Goal: Information Seeking & Learning: Get advice/opinions

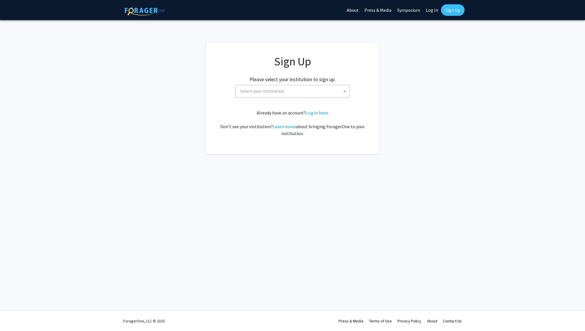
drag, startPoint x: 286, startPoint y: 97, endPoint x: 295, endPoint y: 96, distance: 8.6
click at [287, 97] on span "Select your institution" at bounding box center [292, 91] width 115 height 13
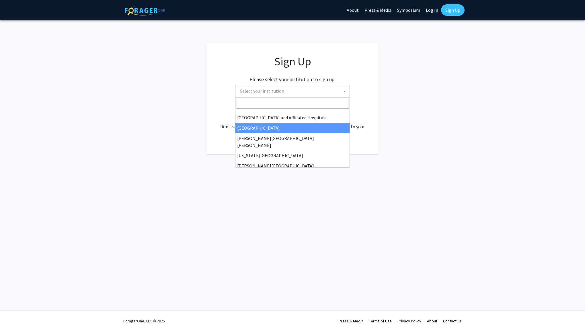
scroll to position [86, 0]
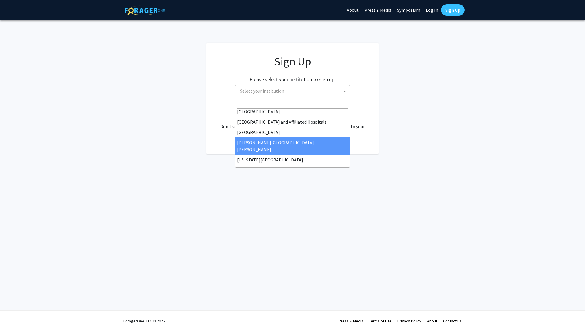
select select "1"
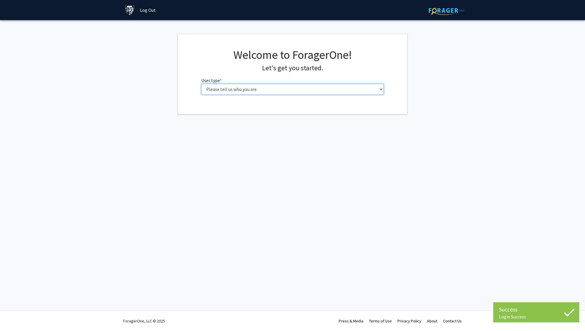
click at [339, 88] on select "Please tell us who you are Undergraduate Student Master's Student Doctoral Cand…" at bounding box center [292, 89] width 183 height 11
select select "2: masters"
click at [201, 84] on select "Please tell us who you are Undergraduate Student Master's Student Doctoral Cand…" at bounding box center [292, 89] width 183 height 11
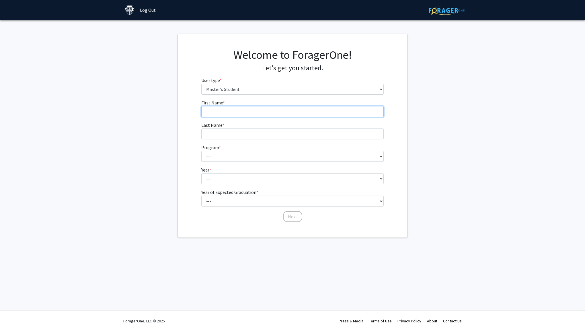
click at [264, 110] on input "First Name * required" at bounding box center [292, 111] width 183 height 11
type input "WEIZHAO"
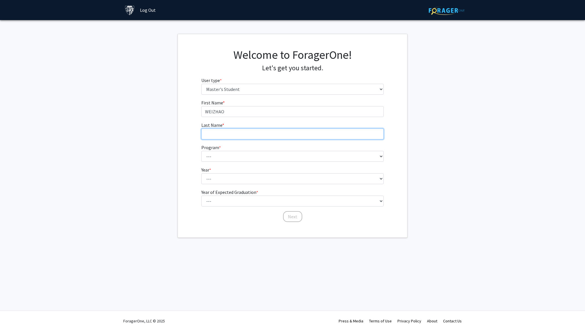
type input "WANG"
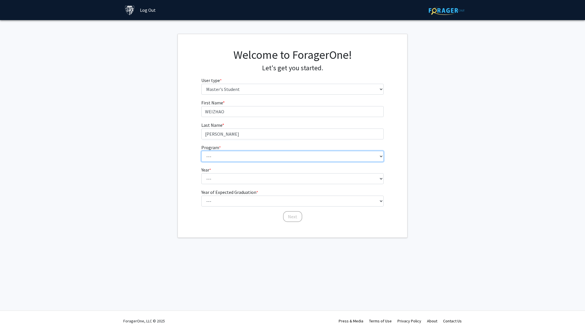
click at [226, 155] on select "--- Anatomy Education Applied and Computational Mathematics Applied Biomedical …" at bounding box center [292, 156] width 183 height 11
select select "7: 6"
click at [201, 151] on select "--- Anatomy Education Applied and Computational Mathematics Applied Biomedical …" at bounding box center [292, 156] width 183 height 11
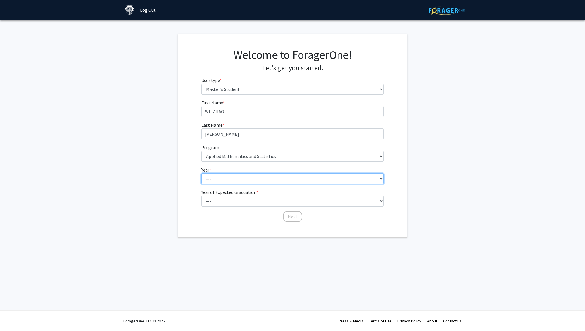
click at [246, 179] on select "--- First Year Second Year" at bounding box center [292, 178] width 183 height 11
select select "1: first_year"
click at [201, 173] on select "--- First Year Second Year" at bounding box center [292, 178] width 183 height 11
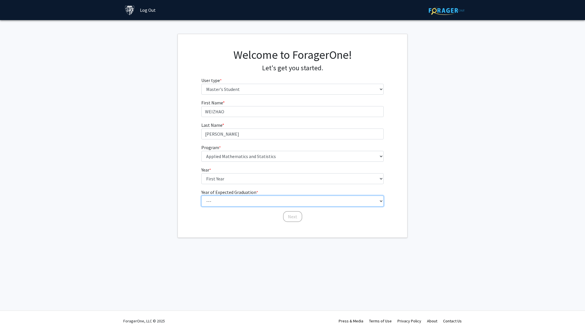
click at [237, 197] on select "--- 2025 2026 2027 2028 2029 2030 2031 2032 2033 2034" at bounding box center [292, 200] width 183 height 11
select select "3: 2027"
click at [201, 195] on select "--- 2025 2026 2027 2028 2029 2030 2031 2032 2033 2034" at bounding box center [292, 200] width 183 height 11
click at [290, 216] on button "Next" at bounding box center [292, 216] width 19 height 11
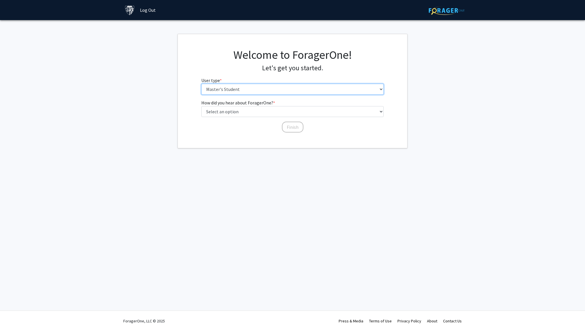
click at [276, 90] on select "Please tell us who you are Undergraduate Student Master's Student Doctoral Cand…" at bounding box center [292, 89] width 183 height 11
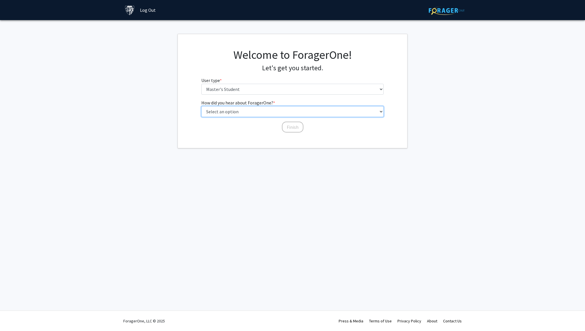
click at [264, 110] on select "Select an option Peer/student recommendation Faculty/staff recommendation Unive…" at bounding box center [292, 111] width 183 height 11
select select "3: university_website"
click at [201, 106] on select "Select an option Peer/student recommendation Faculty/staff recommendation Unive…" at bounding box center [292, 111] width 183 height 11
click at [289, 127] on button "Finish" at bounding box center [292, 126] width 21 height 11
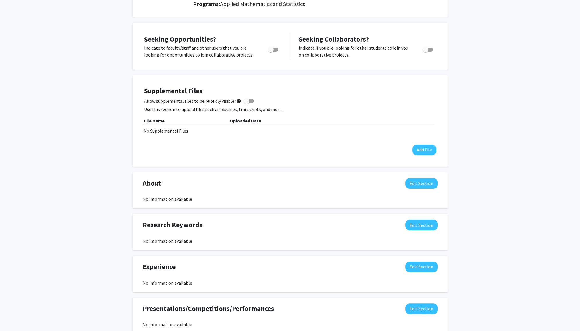
scroll to position [86, 0]
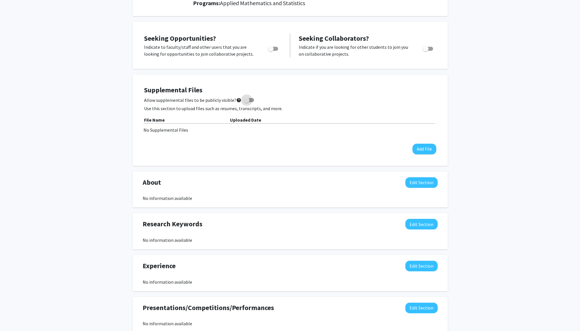
click at [251, 99] on span at bounding box center [249, 100] width 10 height 4
click at [247, 102] on input "Allow supplemental files to be publicly visible? help" at bounding box center [246, 102] width 0 height 0
checkbox input "true"
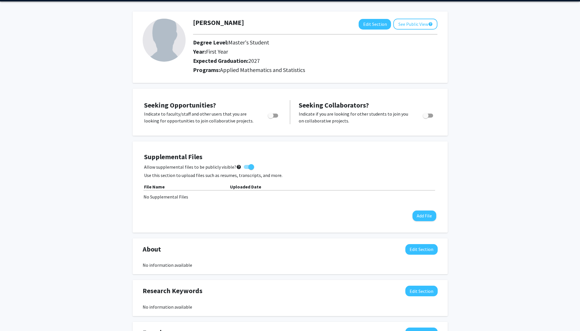
scroll to position [0, 0]
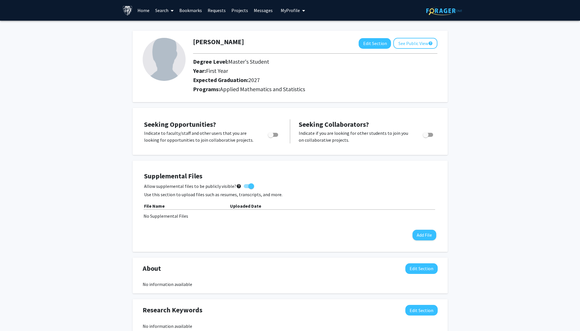
click at [276, 135] on span "Toggle" at bounding box center [273, 135] width 10 height 4
click at [271, 137] on input "Are you actively seeking opportunities?" at bounding box center [270, 137] width 0 height 0
checkbox input "true"
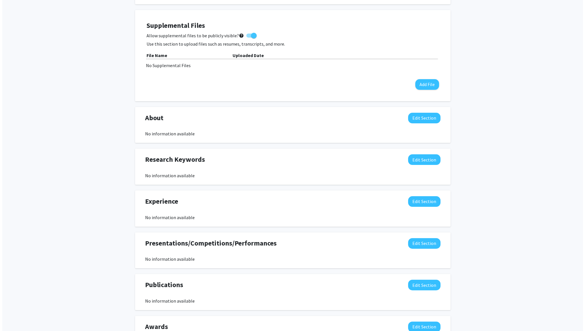
scroll to position [143, 0]
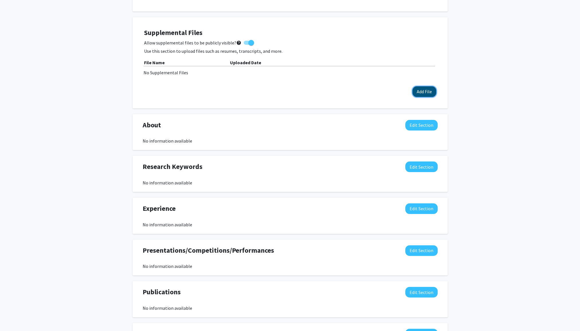
click at [427, 90] on button "Add File" at bounding box center [425, 91] width 24 height 11
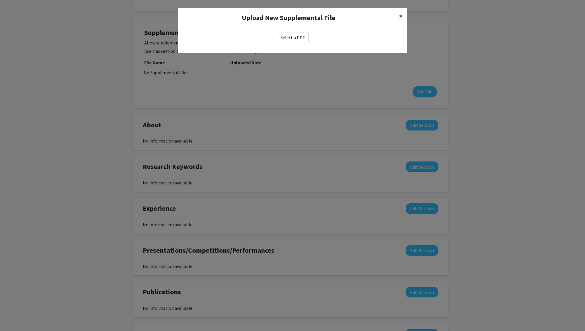
click at [400, 13] on span "×" at bounding box center [401, 15] width 4 height 9
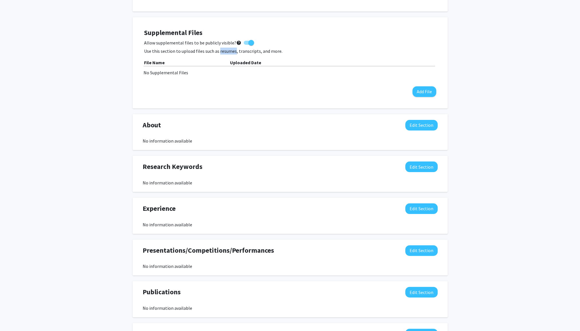
drag, startPoint x: 218, startPoint y: 51, endPoint x: 234, endPoint y: 48, distance: 16.3
click at [234, 48] on p "Use this section to upload files such as resumes, transcripts, and more." at bounding box center [290, 51] width 292 height 7
copy p "resumes"
click at [425, 89] on button "Add File" at bounding box center [425, 91] width 24 height 11
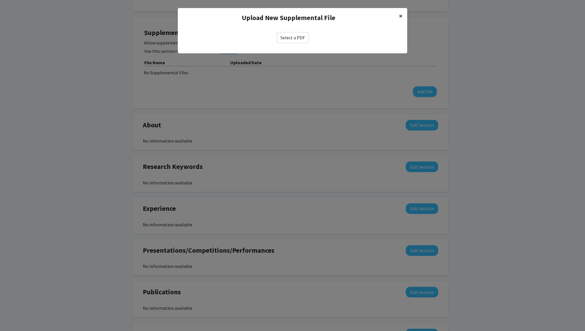
click at [401, 19] on span "×" at bounding box center [401, 15] width 4 height 9
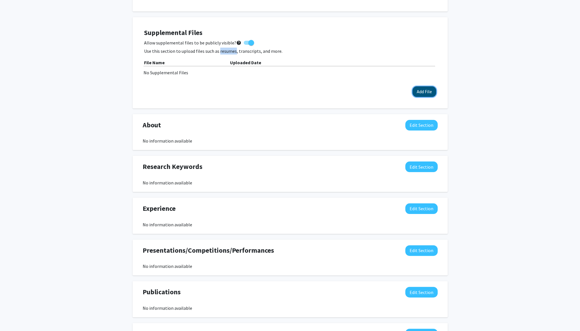
click at [419, 89] on button "Add File" at bounding box center [425, 91] width 24 height 11
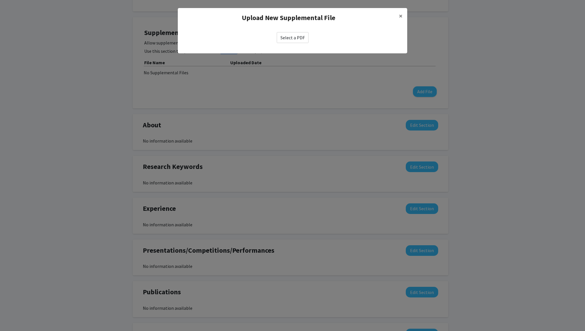
click at [283, 41] on label "Select a PDF" at bounding box center [292, 37] width 32 height 11
click at [0, 0] on input "Select a PDF" at bounding box center [0, 0] width 0 height 0
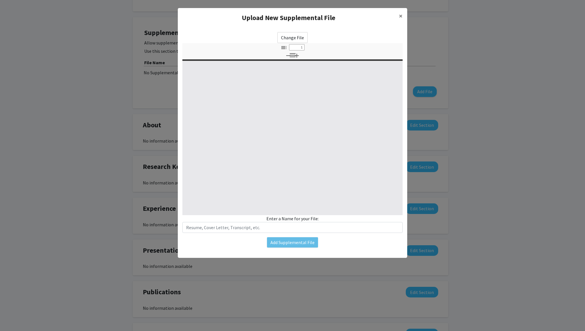
type input "0"
select select "custom"
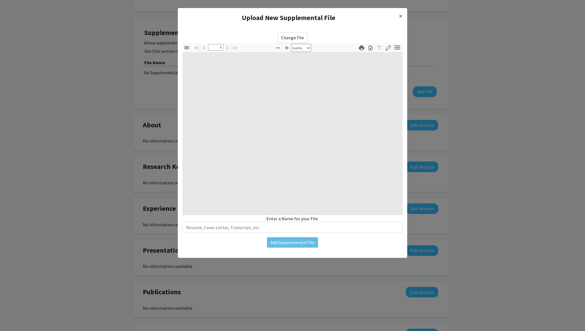
type input "1"
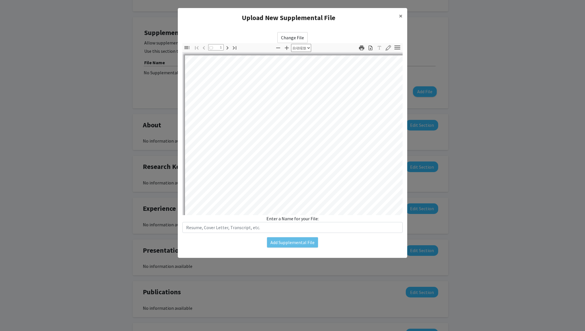
select select "auto"
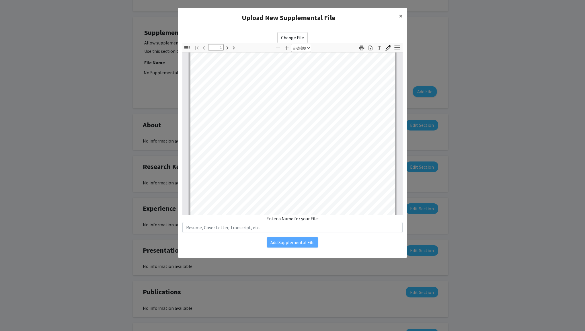
scroll to position [0, 0]
type input "1"
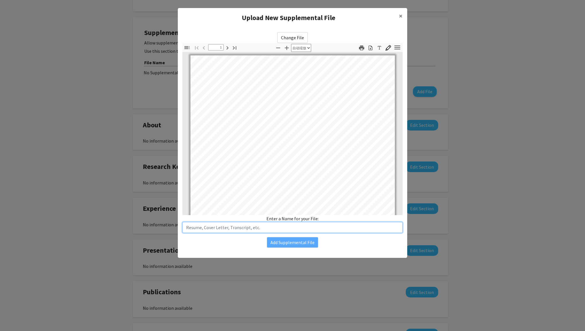
click at [245, 227] on input "text" at bounding box center [292, 227] width 220 height 11
type input "C"
type input "Resume"
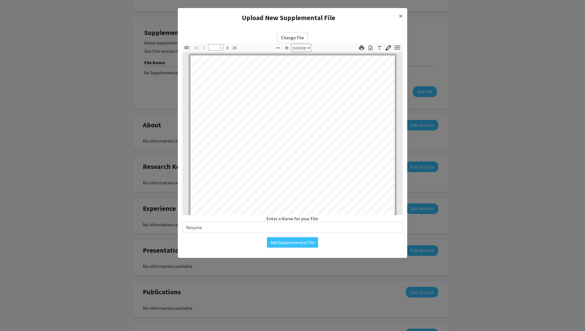
click at [306, 248] on div "Change File 缩略图 文档大纲 附件 图层 当前大纲项目 切换侧栏 查找 转到第一页 上一页 1 / 2 下一页 转到最后一页 缩小 放大 自动缩放…" at bounding box center [292, 140] width 229 height 224
click at [311, 243] on button "Add Supplemental File" at bounding box center [292, 242] width 51 height 10
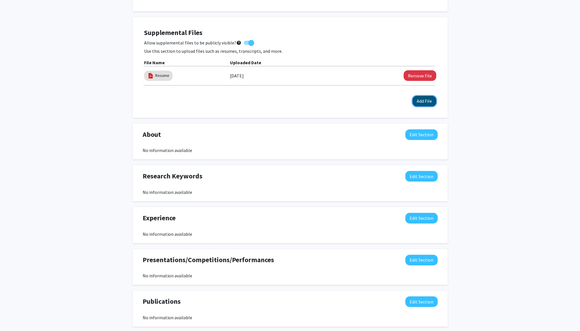
click at [416, 103] on button "Add File" at bounding box center [425, 101] width 24 height 11
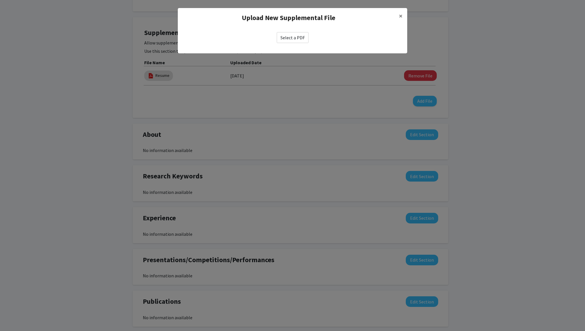
click at [290, 36] on label "Select a PDF" at bounding box center [292, 37] width 32 height 11
click at [0, 0] on input "Select a PDF" at bounding box center [0, 0] width 0 height 0
select select "custom"
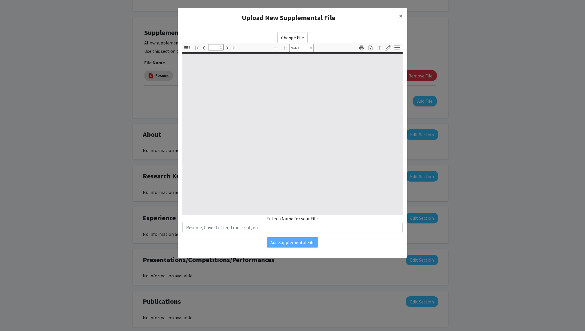
type input "0"
select select "custom"
type input "1"
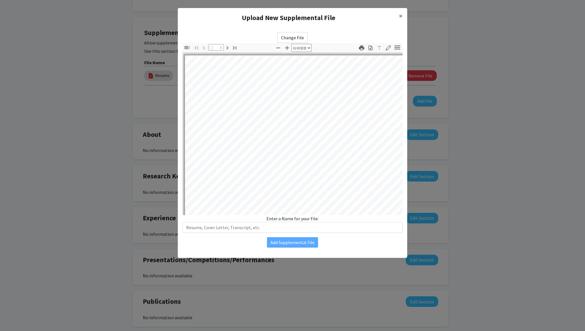
select select "auto"
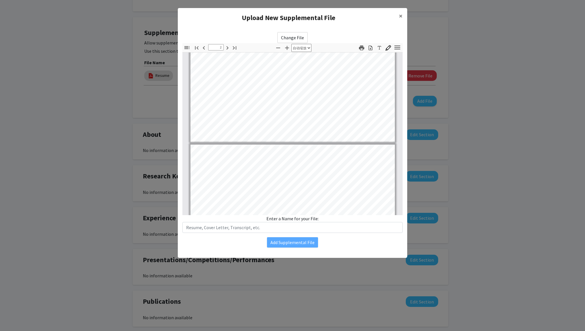
type input "3"
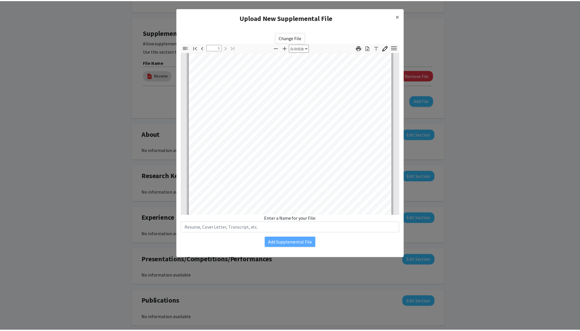
scroll to position [715, 0]
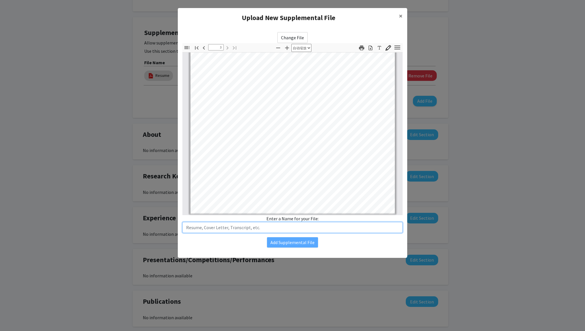
click at [268, 224] on input "text" at bounding box center [292, 227] width 220 height 11
click at [294, 226] on input "text" at bounding box center [292, 227] width 220 height 11
type input "WES transcript"
click at [307, 248] on div "Change File 缩略图 文档大纲 附件 图层 当前大纲项目 切换侧栏 查找 转到第一页 上一页 3 / 3 下一页 转到最后一页 缩小 放大 自动缩放…" at bounding box center [292, 140] width 229 height 224
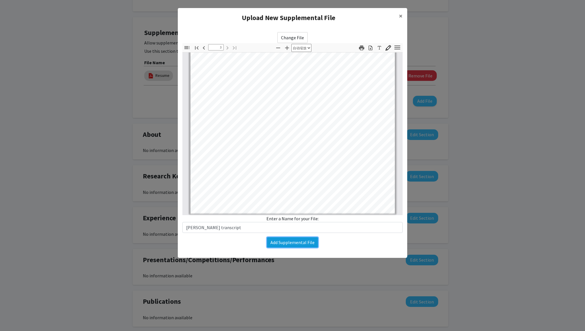
click at [308, 242] on button "Add Supplemental File" at bounding box center [292, 242] width 51 height 10
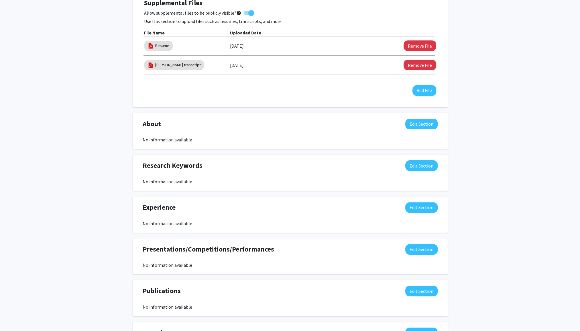
scroll to position [172, 0]
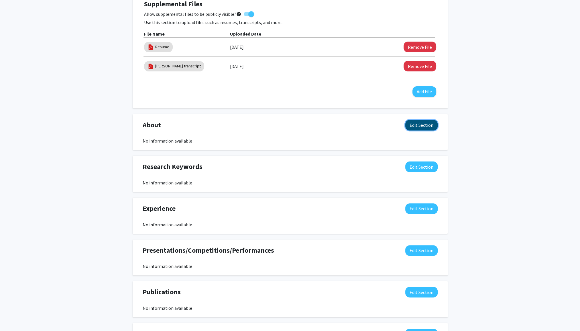
click at [425, 121] on button "Edit Section" at bounding box center [421, 125] width 32 height 11
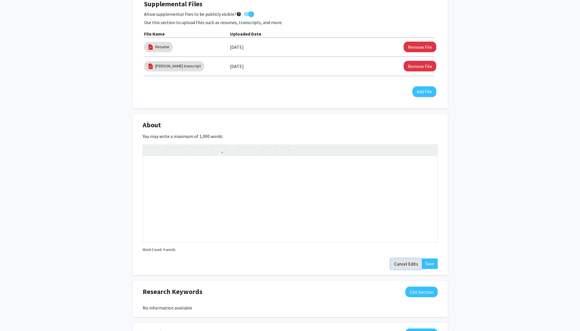
click at [411, 263] on button "Cancel Edits" at bounding box center [407, 263] width 32 height 11
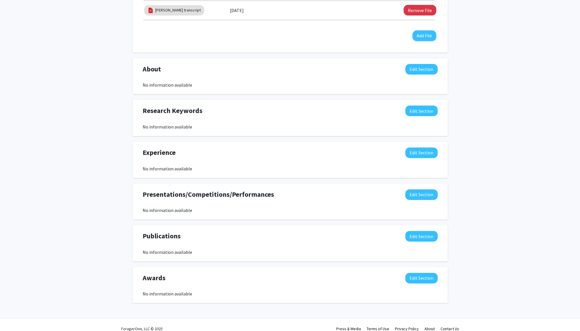
scroll to position [235, 0]
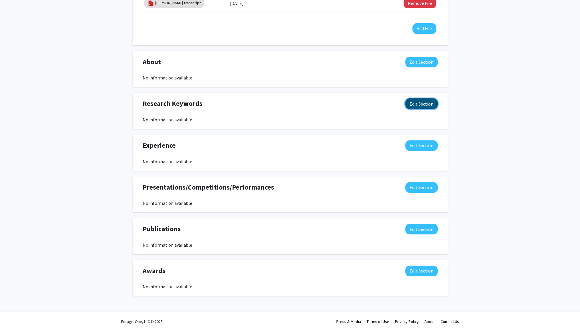
click at [421, 105] on button "Edit Section" at bounding box center [421, 103] width 32 height 11
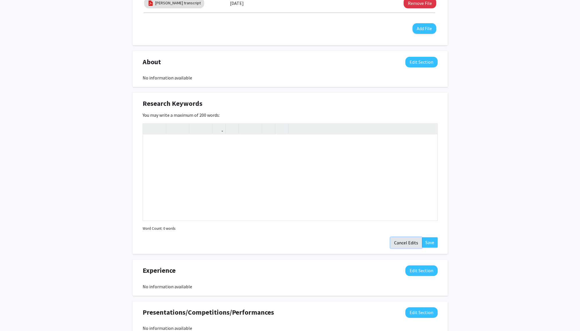
click at [416, 239] on button "Cancel Edits" at bounding box center [407, 242] width 32 height 11
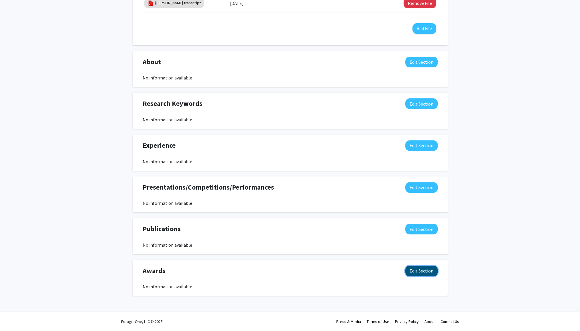
click at [414, 266] on button "Edit Section" at bounding box center [421, 270] width 32 height 11
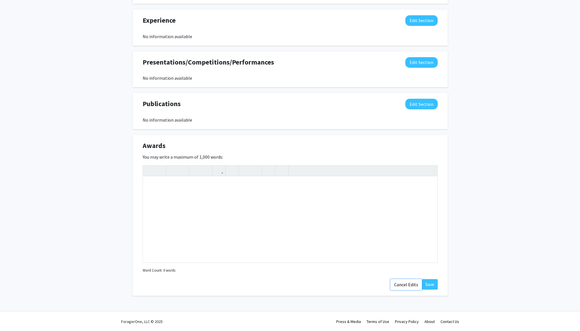
drag, startPoint x: 415, startPoint y: 285, endPoint x: 415, endPoint y: 282, distance: 2.9
click at [415, 284] on button "Cancel Edits" at bounding box center [407, 284] width 32 height 11
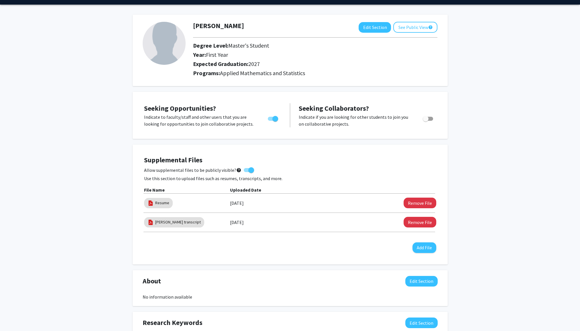
scroll to position [0, 0]
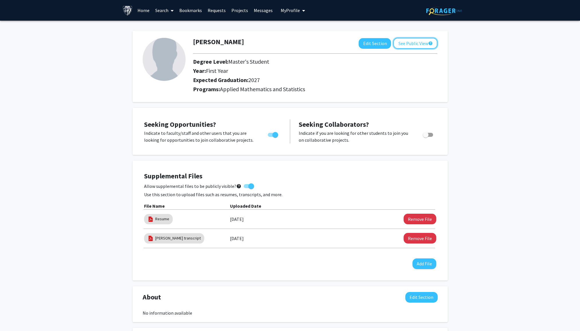
click at [411, 46] on button "See Public View help" at bounding box center [415, 43] width 44 height 11
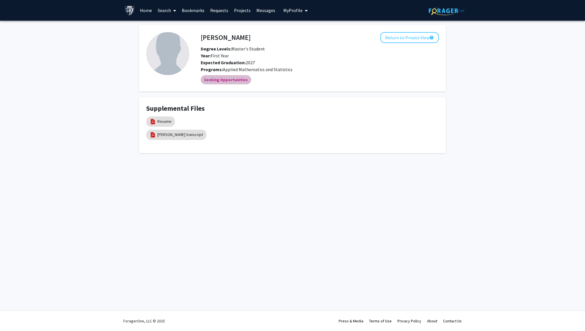
click at [241, 80] on mat-chip "Seeking Opportunities" at bounding box center [226, 79] width 50 height 9
click at [163, 8] on link "Search" at bounding box center [167, 10] width 24 height 20
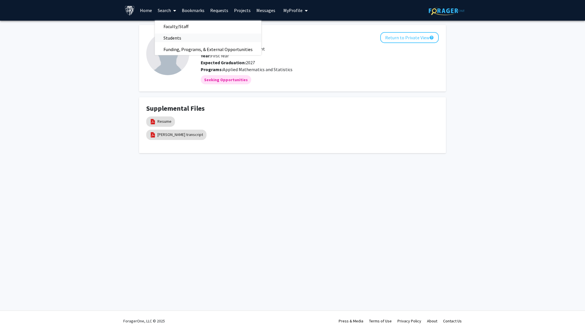
click at [178, 36] on span "Students" at bounding box center [172, 37] width 35 height 11
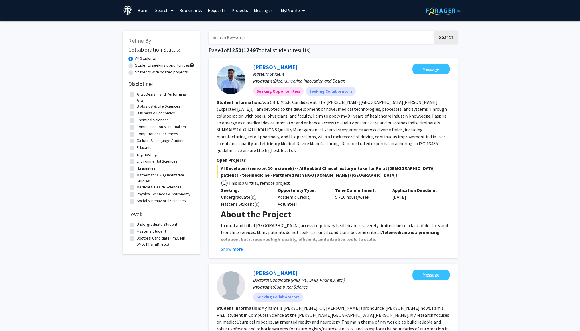
click at [137, 155] on label "Engineering" at bounding box center [147, 154] width 20 height 6
click at [137, 155] on input "Engineering" at bounding box center [139, 153] width 4 height 4
checkbox input "true"
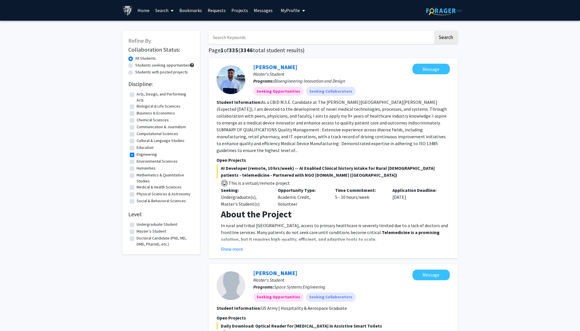
click at [137, 232] on label "Master's Student" at bounding box center [152, 231] width 30 height 6
click at [137, 232] on input "Master's Student" at bounding box center [139, 230] width 4 height 4
checkbox input "true"
click at [137, 155] on label "Engineering" at bounding box center [147, 154] width 20 height 6
click at [137, 155] on input "Engineering" at bounding box center [139, 153] width 4 height 4
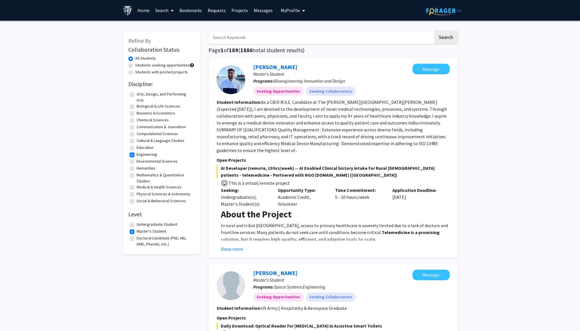
checkbox input "false"
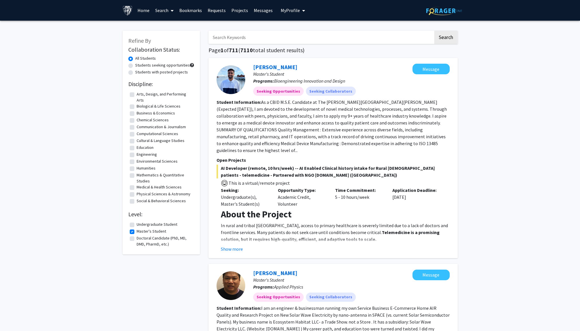
click at [137, 175] on label "Mathematics & Quantitative Studies" at bounding box center [165, 178] width 56 height 12
click at [137, 175] on input "Mathematics & Quantitative Studies" at bounding box center [139, 174] width 4 height 4
checkbox input "true"
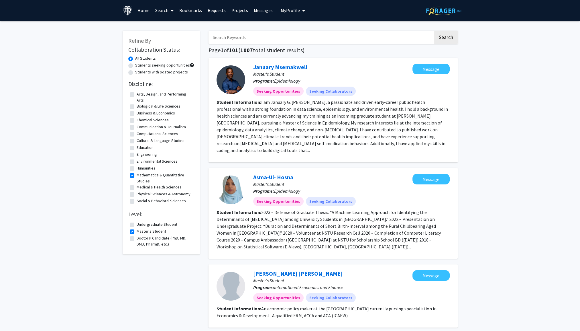
click at [166, 12] on link "Search" at bounding box center [164, 10] width 24 height 20
click at [178, 26] on span "Faculty/Staff" at bounding box center [173, 26] width 42 height 11
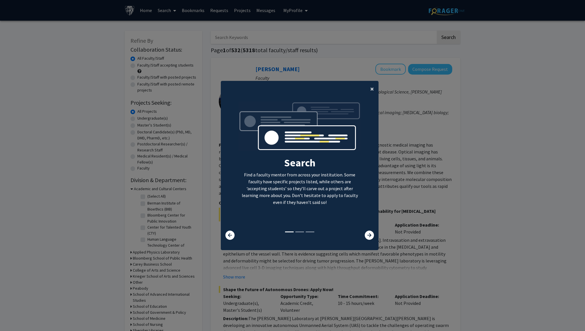
click at [368, 95] on button "×" at bounding box center [371, 89] width 13 height 16
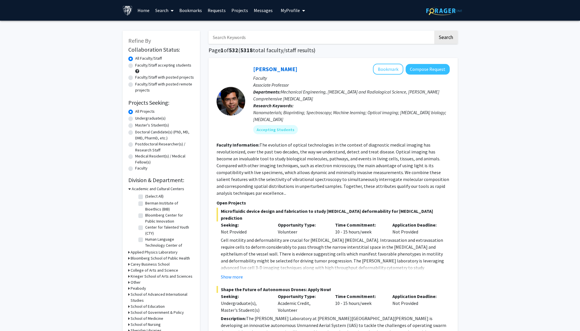
click at [248, 33] on input "Search Keywords" at bounding box center [321, 37] width 225 height 13
paste input "Donniell Fishkind"
click at [434, 31] on button "Search" at bounding box center [445, 37] width 23 height 13
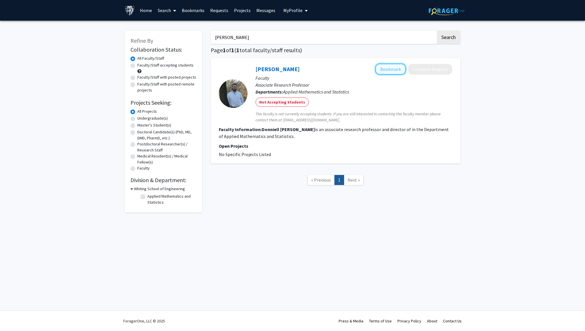
click at [383, 71] on button "Bookmark" at bounding box center [390, 69] width 30 height 11
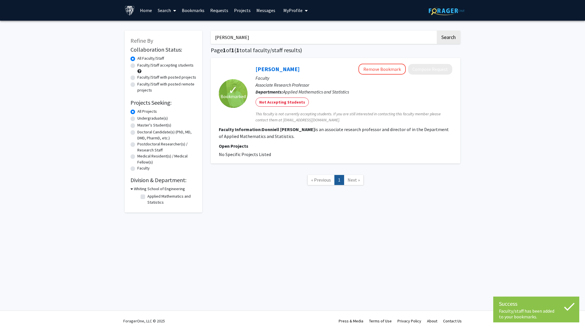
drag, startPoint x: 279, startPoint y: 34, endPoint x: 157, endPoint y: 40, distance: 121.9
click at [157, 40] on div "Refine By Collaboration Status: Collaboration Status All Faculty/Staff Collabor…" at bounding box center [292, 118] width 344 height 187
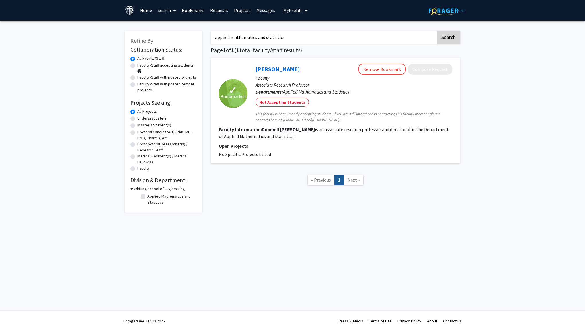
type input "applied mathematics and statistics"
click at [443, 35] on button "Search" at bounding box center [447, 37] width 23 height 13
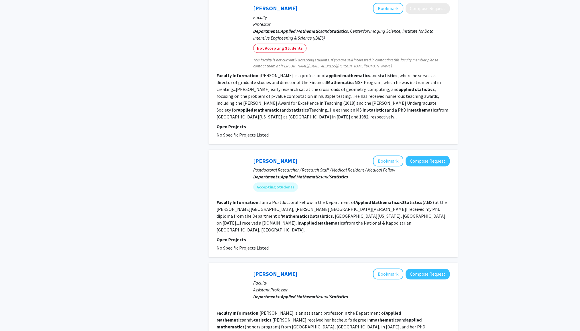
scroll to position [716, 0]
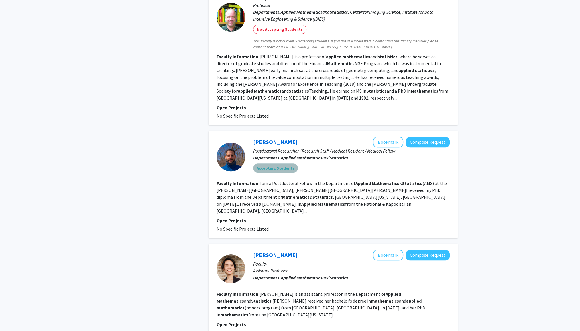
click at [277, 163] on mat-chip "Accepting Students" at bounding box center [275, 167] width 45 height 9
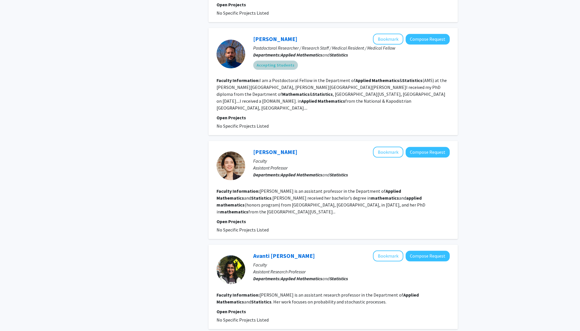
scroll to position [831, 0]
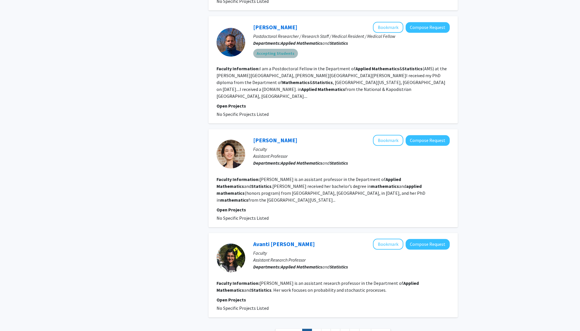
click at [277, 49] on mat-chip "Accepting Students" at bounding box center [275, 53] width 45 height 9
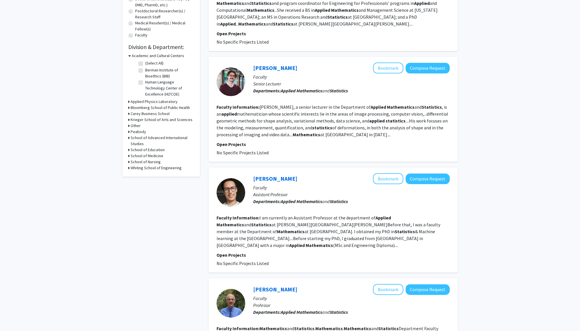
scroll to position [86, 0]
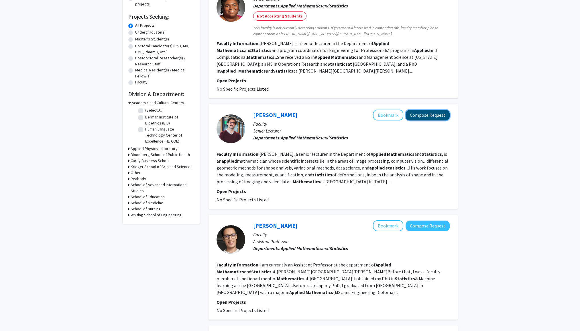
click at [426, 114] on button "Compose Request" at bounding box center [428, 115] width 44 height 11
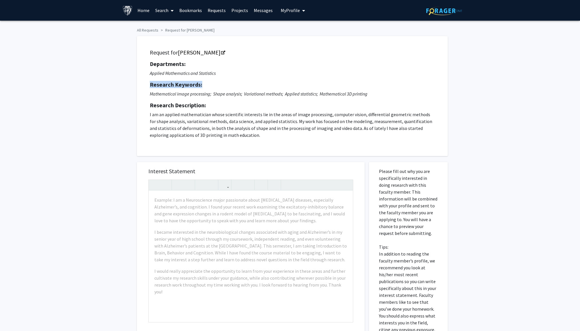
drag, startPoint x: 150, startPoint y: 84, endPoint x: 226, endPoint y: 87, distance: 76.0
click at [226, 87] on h5 "Research Keywords:" at bounding box center [292, 84] width 285 height 7
drag, startPoint x: 226, startPoint y: 87, endPoint x: 249, endPoint y: 104, distance: 28.7
click at [249, 103] on h5 "Research Description:" at bounding box center [292, 105] width 285 height 7
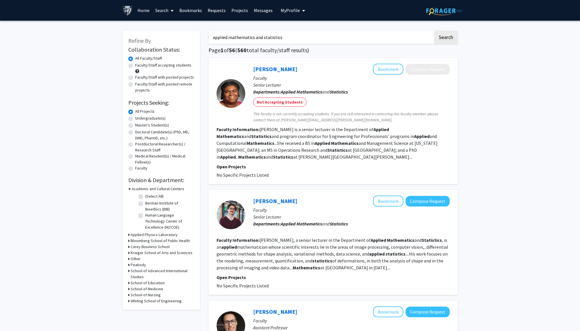
click at [135, 79] on label "Faculty/Staff with posted projects" at bounding box center [164, 77] width 59 height 6
click at [135, 78] on input "Faculty/Staff with posted projects" at bounding box center [137, 76] width 4 height 4
radio input "true"
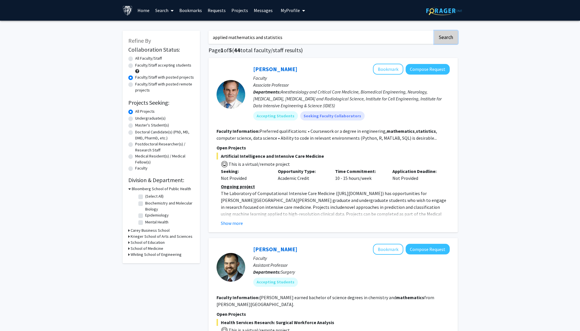
click at [440, 39] on button "Search" at bounding box center [445, 37] width 23 height 13
radio input "true"
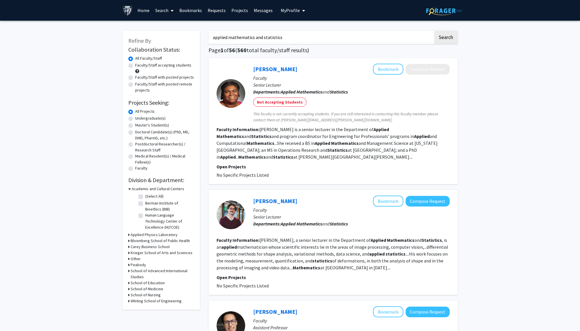
click at [135, 66] on label "Faculty/Staff accepting students" at bounding box center [163, 65] width 56 height 6
click at [135, 66] on input "Faculty/Staff accepting students" at bounding box center [137, 64] width 4 height 4
radio input "true"
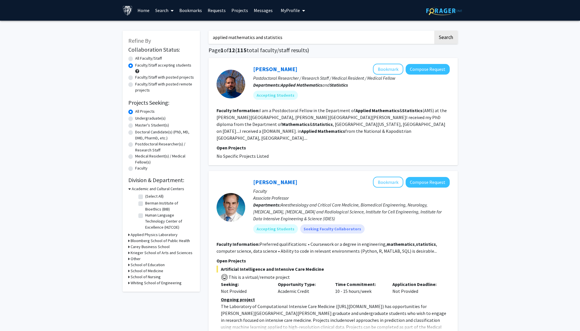
drag, startPoint x: 310, startPoint y: 40, endPoint x: 189, endPoint y: 54, distance: 121.5
type input "Carey Prieb"
click at [434, 31] on button "Search" at bounding box center [445, 37] width 23 height 13
radio input "true"
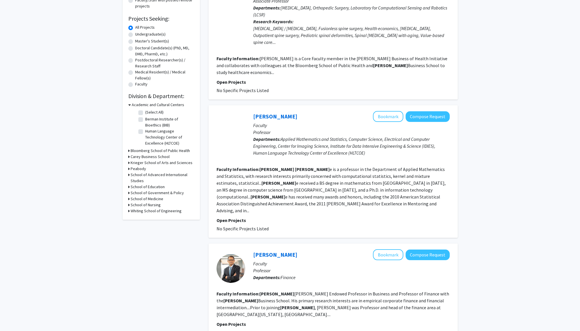
scroll to position [86, 0]
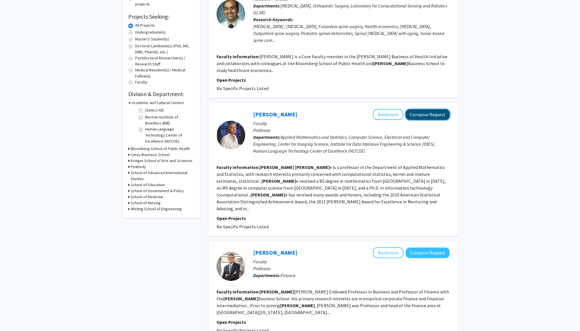
click at [440, 111] on button "Compose Request" at bounding box center [428, 114] width 44 height 11
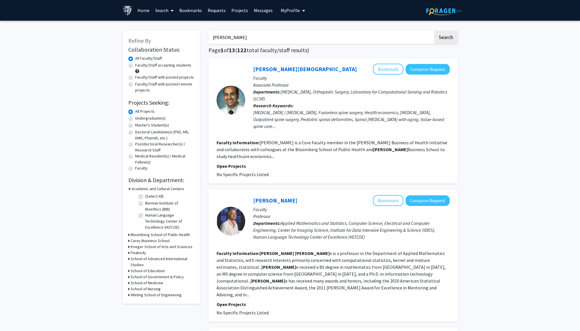
drag, startPoint x: 261, startPoint y: 40, endPoint x: 156, endPoint y: 58, distance: 106.3
type input "statistics"
click at [434, 31] on button "Search" at bounding box center [445, 37] width 23 height 13
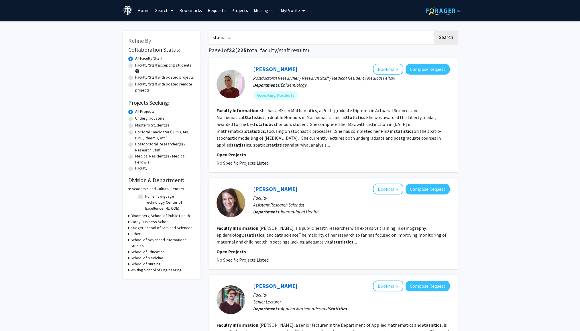
click at [154, 124] on label "Master's Student(s)" at bounding box center [152, 125] width 34 height 6
click at [139, 124] on input "Master's Student(s)" at bounding box center [137, 124] width 4 height 4
radio input "true"
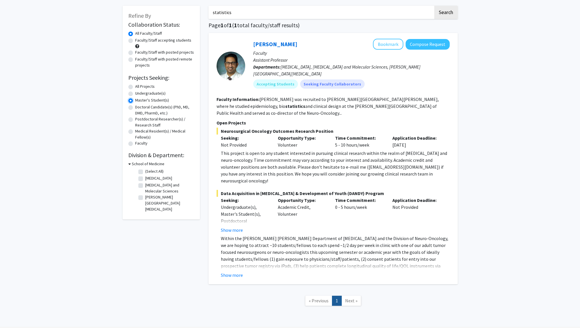
scroll to position [28, 0]
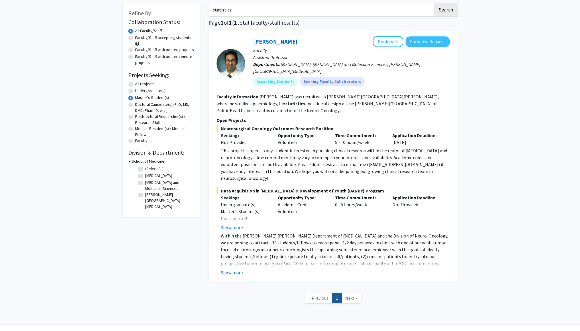
click at [132, 87] on div "All Projects" at bounding box center [161, 84] width 66 height 7
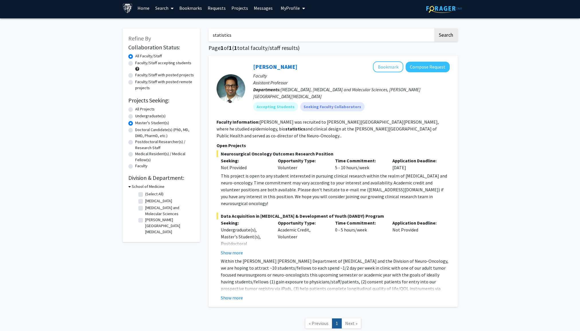
scroll to position [0, 0]
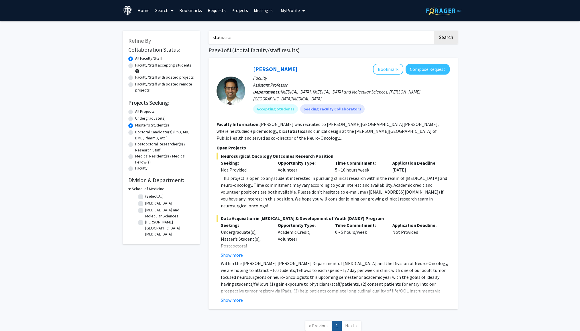
drag, startPoint x: 244, startPoint y: 39, endPoint x: 177, endPoint y: 47, distance: 67.8
click at [177, 47] on div "Refine By Collaboration Status: Collaboration Status All Faculty/Staff Collabor…" at bounding box center [290, 183] width 344 height 317
type input "applied mathematics and statistics"
click at [446, 35] on button "Search" at bounding box center [445, 37] width 23 height 13
radio input "true"
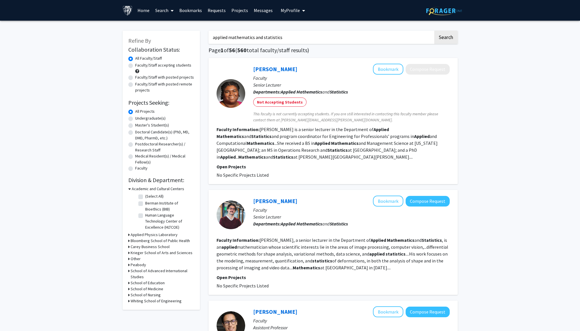
click at [135, 125] on label "Master's Student(s)" at bounding box center [152, 125] width 34 height 6
click at [135, 125] on input "Master's Student(s)" at bounding box center [137, 124] width 4 height 4
radio input "true"
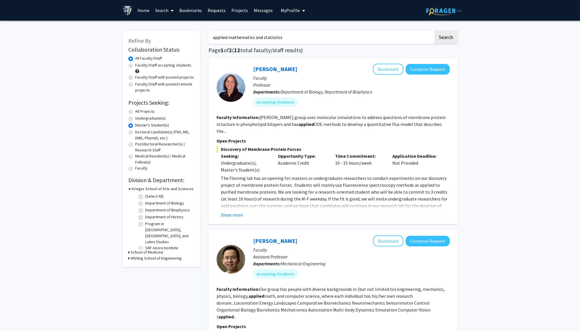
click at [135, 112] on label "All Projects" at bounding box center [144, 111] width 19 height 6
click at [135, 112] on input "All Projects" at bounding box center [137, 110] width 4 height 4
radio input "true"
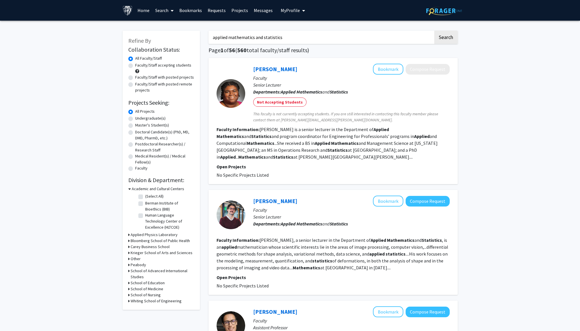
click at [135, 66] on label "Faculty/Staff accepting students" at bounding box center [163, 65] width 56 height 6
click at [135, 66] on input "Faculty/Staff accepting students" at bounding box center [137, 64] width 4 height 4
radio input "true"
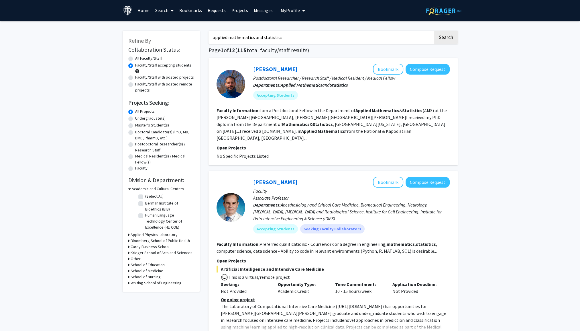
click at [186, 77] on label "Faculty/Staff with posted projects" at bounding box center [164, 77] width 59 height 6
click at [139, 77] on input "Faculty/Staff with posted projects" at bounding box center [137, 76] width 4 height 4
radio input "true"
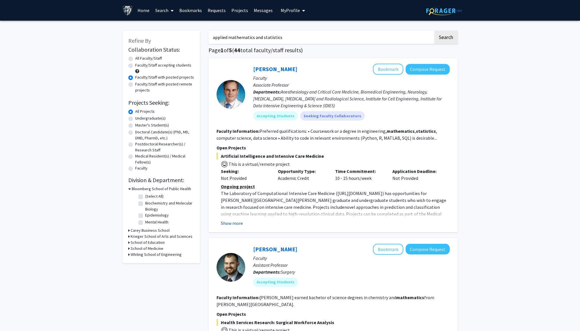
click at [234, 223] on button "Show more" at bounding box center [232, 222] width 22 height 7
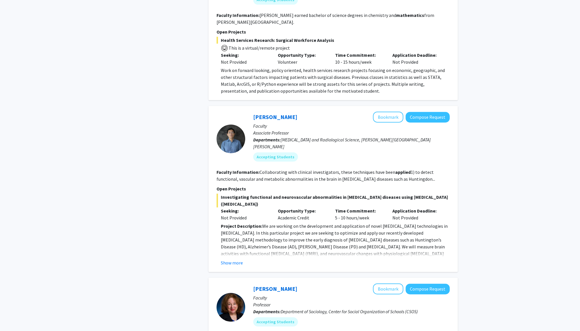
scroll to position [344, 0]
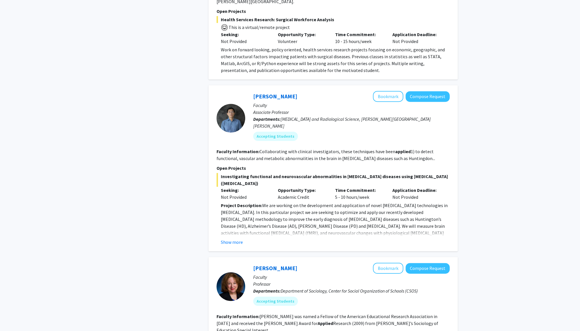
click at [234, 224] on div "Jun Hua Bookmark Compose Request Faculty Associate Professor Departments: Radio…" at bounding box center [333, 168] width 249 height 166
click at [233, 238] on button "Show more" at bounding box center [232, 241] width 22 height 7
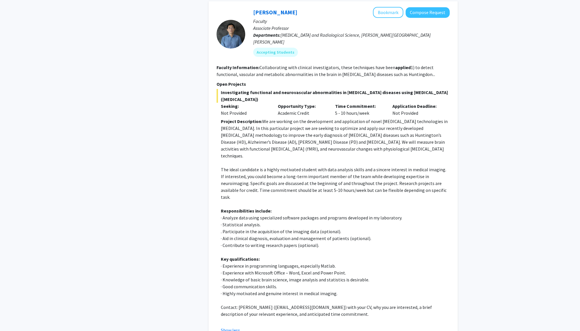
scroll to position [430, 0]
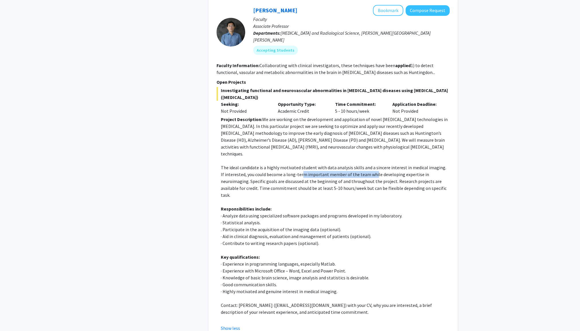
drag, startPoint x: 297, startPoint y: 147, endPoint x: 369, endPoint y: 146, distance: 71.6
click at [369, 164] on p "The ideal candidate is a highly motivated student with data analysis skills and…" at bounding box center [335, 181] width 229 height 34
drag, startPoint x: 369, startPoint y: 146, endPoint x: 408, endPoint y: 167, distance: 44.5
click at [408, 198] on p at bounding box center [335, 201] width 229 height 7
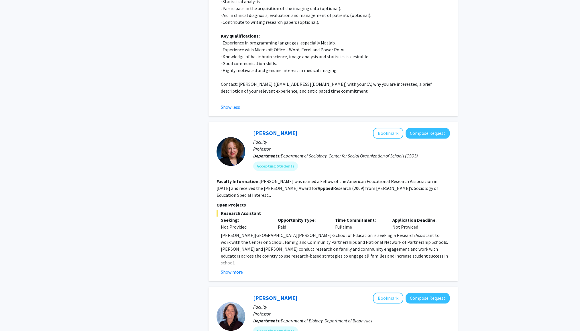
scroll to position [659, 0]
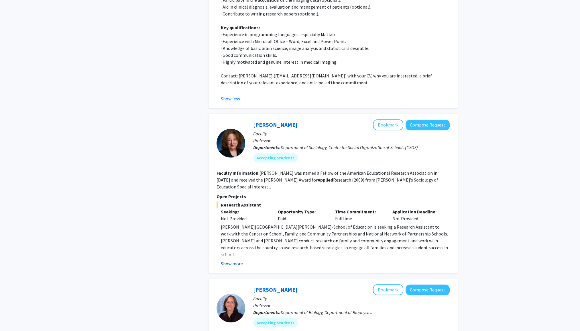
click at [232, 260] on button "Show more" at bounding box center [232, 263] width 22 height 7
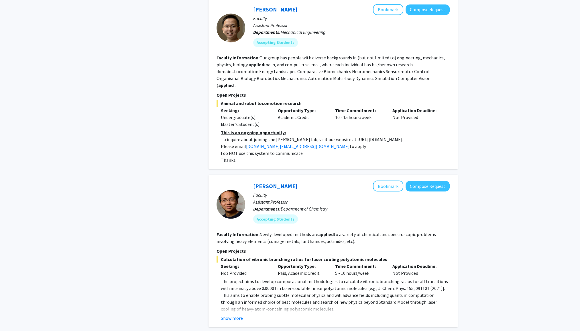
scroll to position [1347, 0]
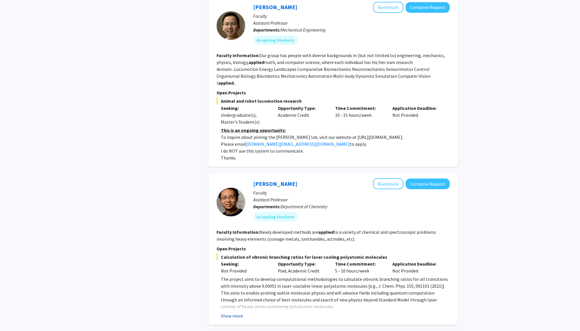
click at [227, 312] on button "Show more" at bounding box center [232, 315] width 22 height 7
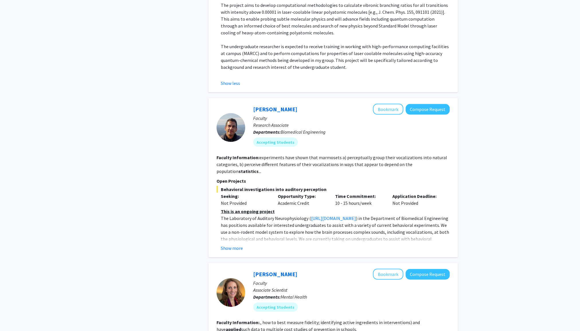
scroll to position [1719, 0]
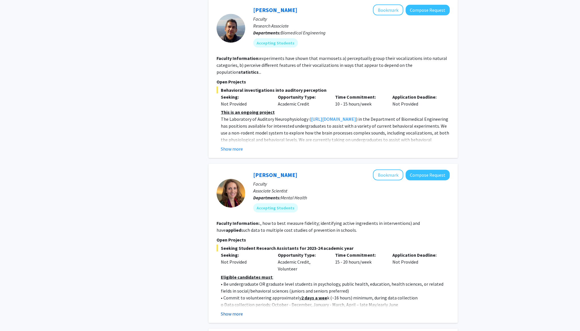
click at [223, 310] on button "Show more" at bounding box center [232, 313] width 22 height 7
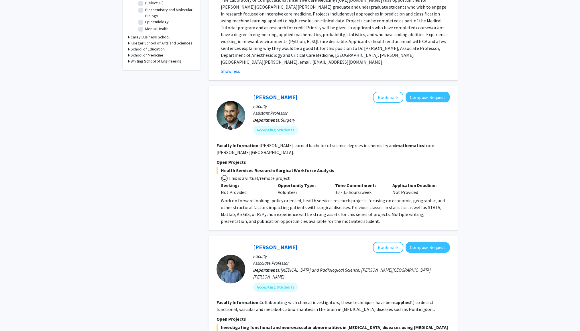
scroll to position [201, 0]
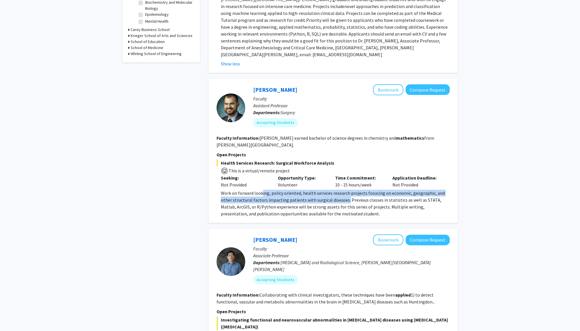
drag, startPoint x: 261, startPoint y: 181, endPoint x: 345, endPoint y: 186, distance: 83.8
click at [345, 189] on p "Work on forward looking, policy oriented, health services research projects foc…" at bounding box center [335, 203] width 229 height 28
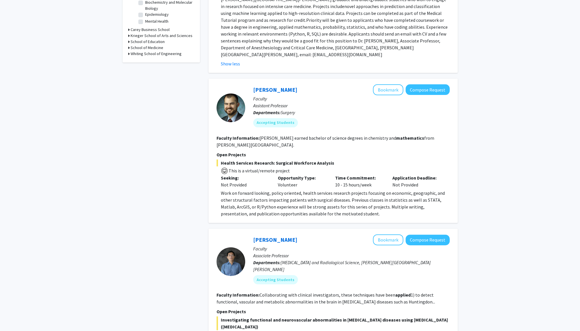
drag, startPoint x: 345, startPoint y: 186, endPoint x: 336, endPoint y: 204, distance: 19.9
click at [336, 204] on div "Alistair Kent Bookmark Compose Request Faculty Assistant Professor Departments:…" at bounding box center [333, 151] width 249 height 144
drag, startPoint x: 283, startPoint y: 194, endPoint x: 350, endPoint y: 190, distance: 66.9
click at [350, 190] on p "Work on forward looking, policy oriented, health services research projects foc…" at bounding box center [335, 203] width 229 height 28
drag, startPoint x: 350, startPoint y: 190, endPoint x: 343, endPoint y: 202, distance: 13.5
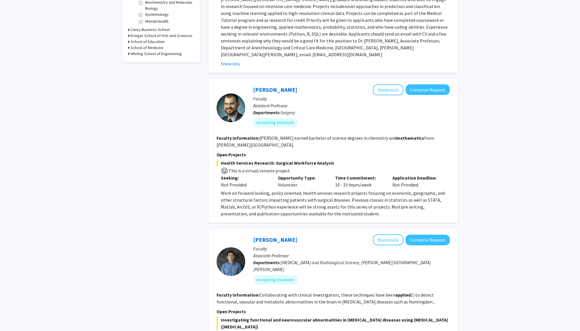
click at [343, 202] on p "Work on forward looking, policy oriented, health services research projects foc…" at bounding box center [335, 203] width 229 height 28
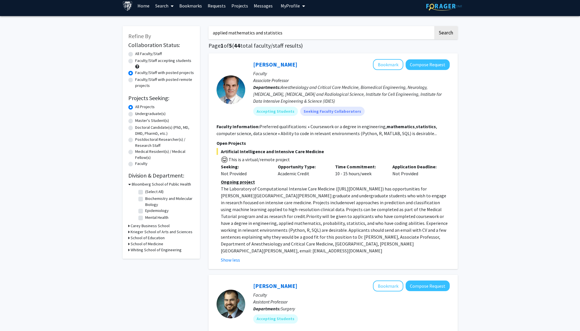
scroll to position [0, 0]
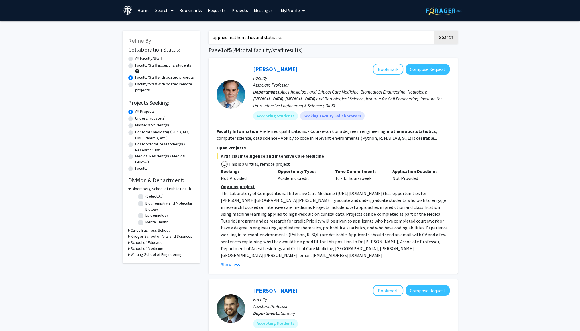
click at [141, 59] on label "All Faculty/Staff" at bounding box center [148, 58] width 27 height 6
click at [139, 59] on input "All Faculty/Staff" at bounding box center [137, 57] width 4 height 4
radio input "true"
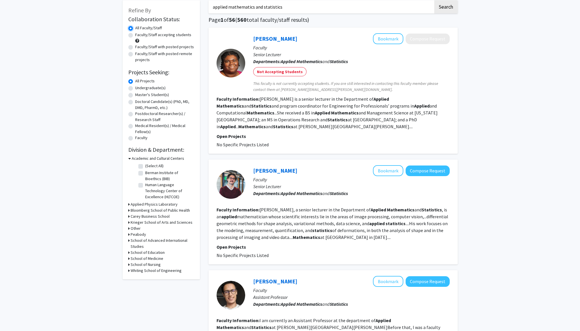
scroll to position [29, 0]
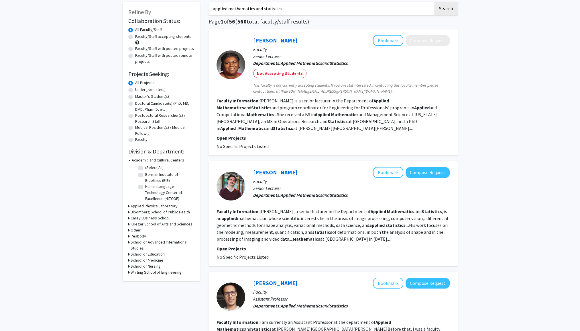
click at [134, 38] on div "Faculty/Staff accepting students" at bounding box center [161, 40] width 66 height 12
click at [135, 36] on label "Faculty/Staff accepting students" at bounding box center [163, 37] width 56 height 6
click at [135, 36] on input "Faculty/Staff accepting students" at bounding box center [137, 36] width 4 height 4
radio input "true"
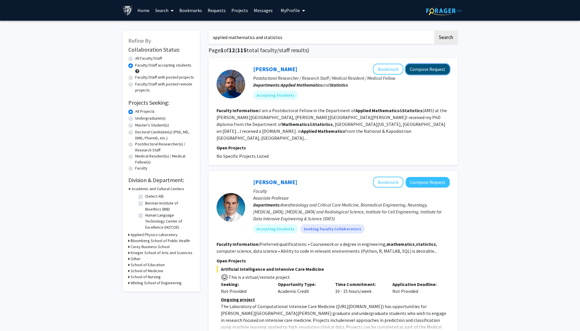
click at [420, 70] on button "Compose Request" at bounding box center [428, 69] width 44 height 11
click at [287, 69] on link "Konstantinos Pantazis" at bounding box center [275, 68] width 44 height 7
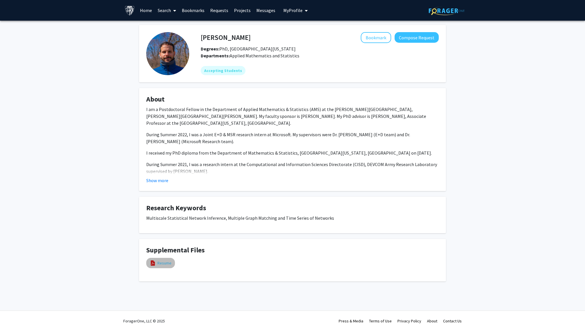
click at [167, 266] on link "Resume" at bounding box center [164, 263] width 14 height 6
select select "custom"
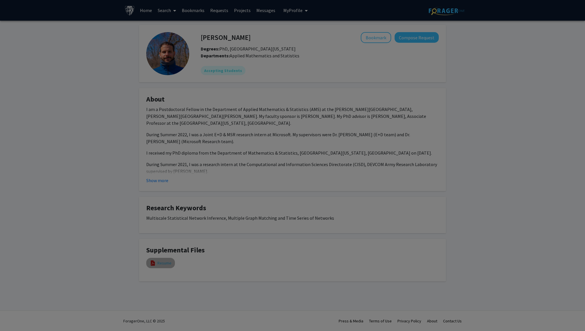
type input "0"
select select "custom"
type input "1"
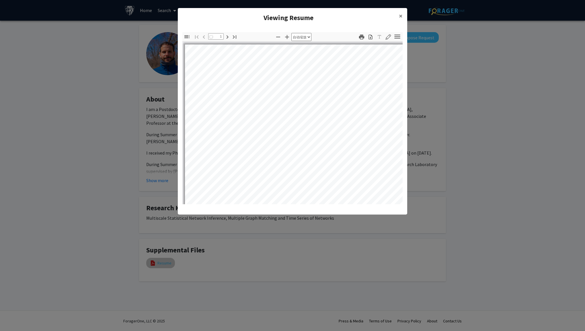
select select "auto"
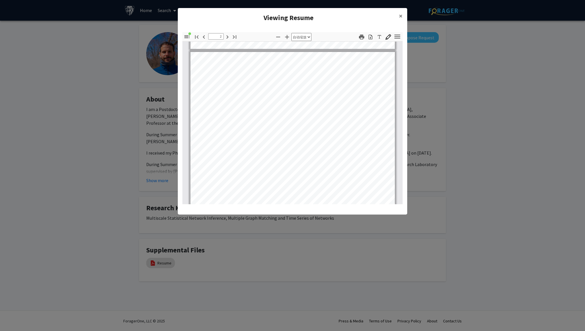
scroll to position [258, 0]
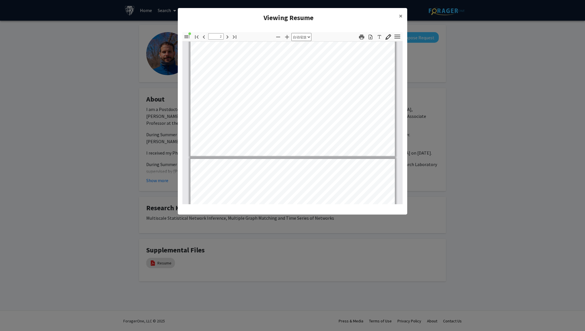
type input "3"
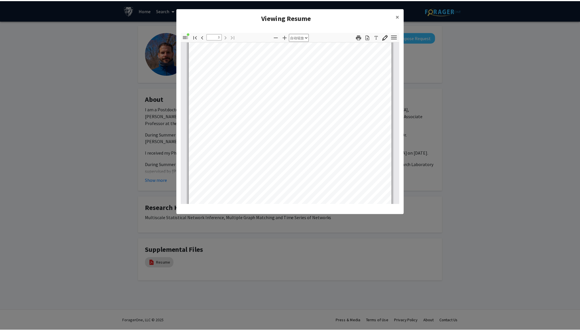
scroll to position [516, 0]
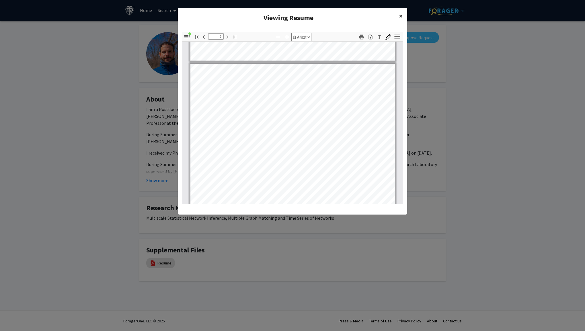
click at [396, 15] on button "×" at bounding box center [400, 16] width 13 height 16
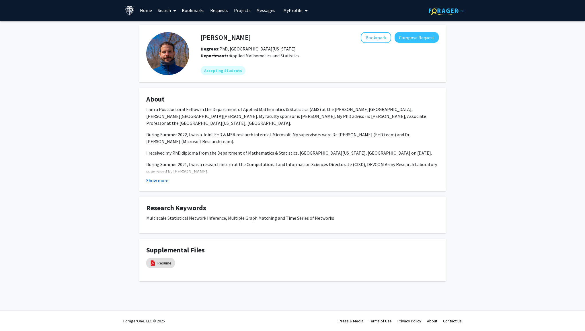
click at [162, 183] on button "Show more" at bounding box center [157, 180] width 22 height 7
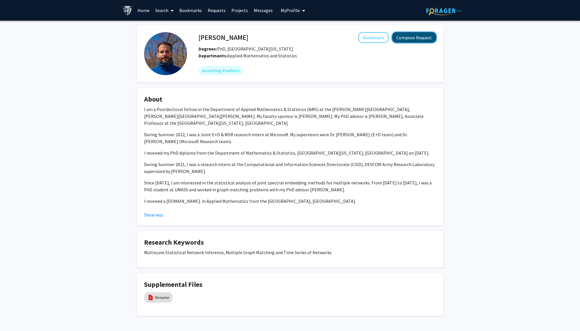
click at [421, 39] on button "Compose Request" at bounding box center [414, 37] width 44 height 11
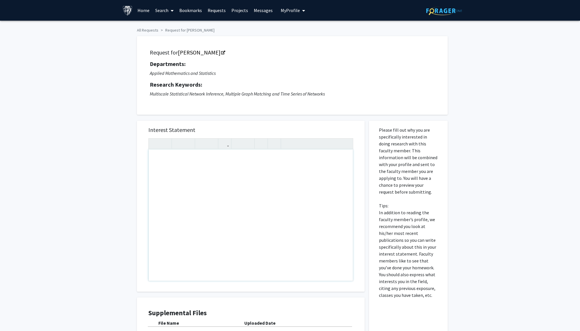
click at [199, 159] on div "Note to users with screen readers: Please press Alt+0 or Option+0 to deactivate…" at bounding box center [251, 214] width 204 height 131
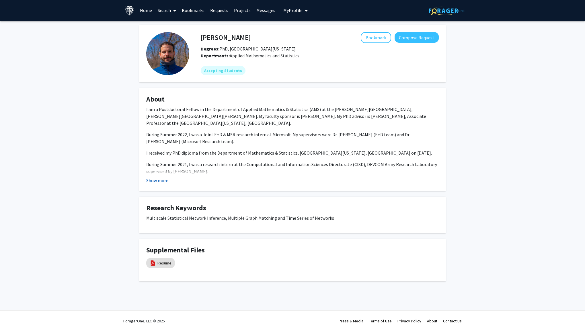
click at [160, 180] on button "Show more" at bounding box center [157, 180] width 22 height 7
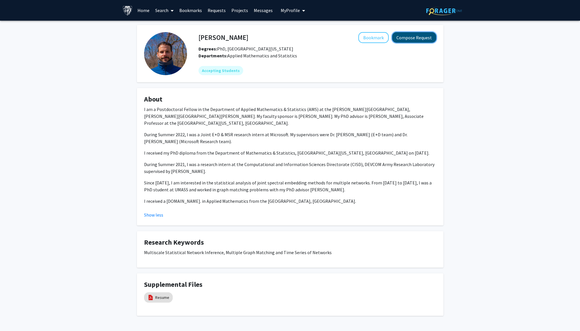
click at [427, 38] on button "Compose Request" at bounding box center [414, 37] width 44 height 11
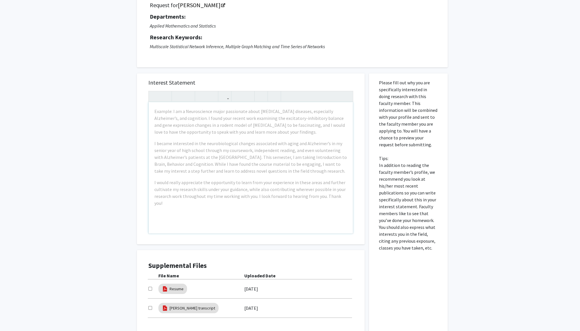
scroll to position [102, 0]
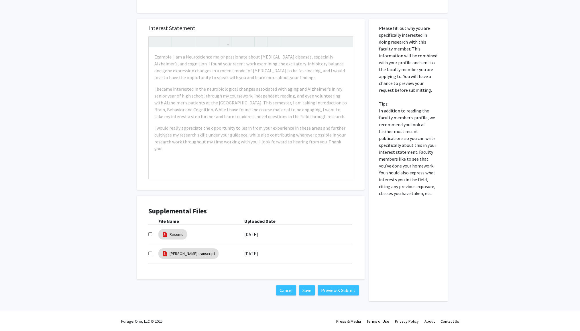
click at [487, 217] on div "All Requests Request for Konstantinos Pantazis Request for Konstantinos Pantazi…" at bounding box center [290, 116] width 580 height 395
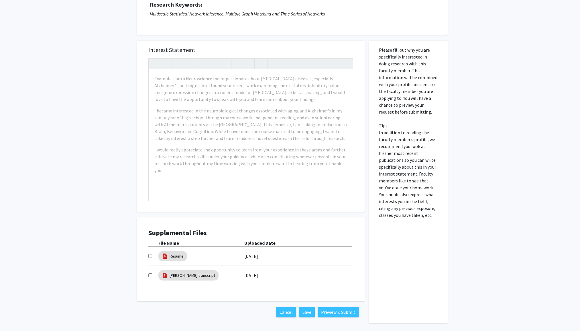
scroll to position [0, 0]
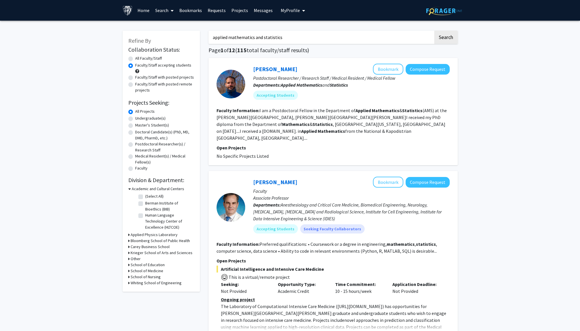
click at [283, 37] on input "applied mathematics and statistics" at bounding box center [321, 37] width 225 height 13
drag, startPoint x: 262, startPoint y: 35, endPoint x: 203, endPoint y: 39, distance: 59.7
type input "statistics"
click at [451, 34] on button "Search" at bounding box center [445, 37] width 23 height 13
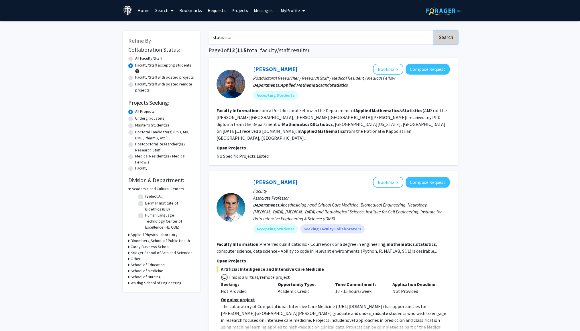
radio input "true"
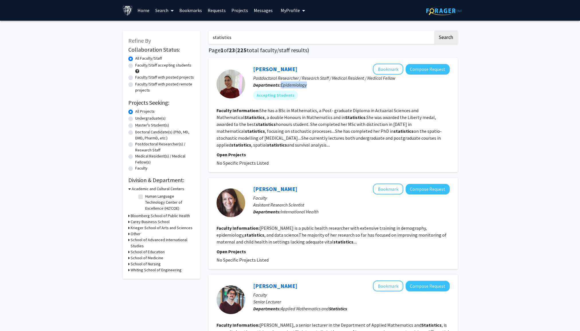
drag, startPoint x: 281, startPoint y: 86, endPoint x: 316, endPoint y: 83, distance: 35.7
click at [316, 83] on p "Departments: Epidemiology" at bounding box center [351, 84] width 197 height 7
copy span "Epidemiology"
click at [158, 77] on label "Faculty/Staff with posted projects" at bounding box center [164, 77] width 59 height 6
click at [139, 77] on input "Faculty/Staff with posted projects" at bounding box center [137, 76] width 4 height 4
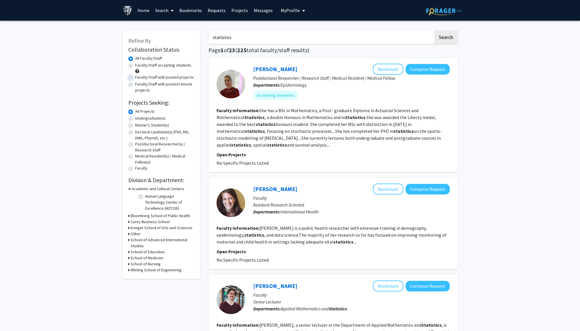
radio input "true"
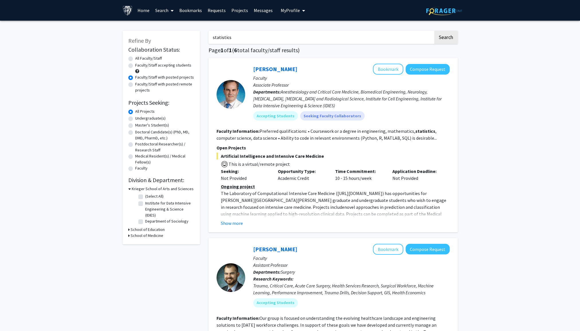
click at [228, 221] on button "Show more" at bounding box center [232, 222] width 22 height 7
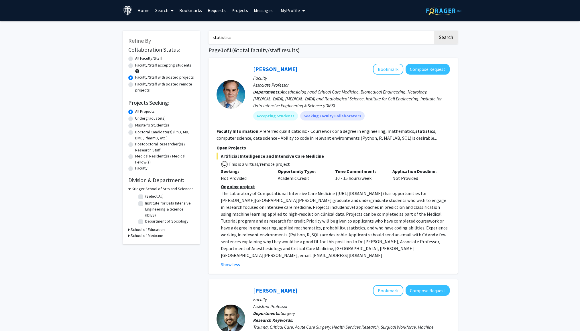
drag, startPoint x: 242, startPoint y: 35, endPoint x: 139, endPoint y: 53, distance: 104.9
type input "applied mathematics and statistics"
click at [434, 31] on button "Search" at bounding box center [445, 37] width 23 height 13
radio input "true"
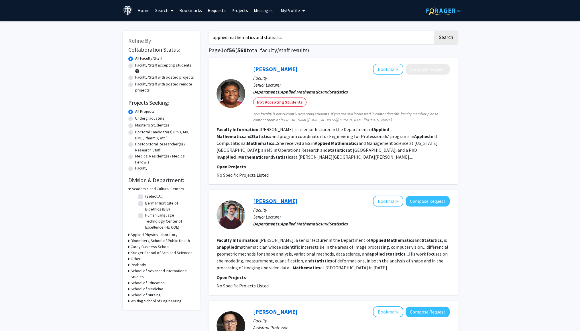
click at [268, 200] on link "Mario Micheli" at bounding box center [275, 200] width 44 height 7
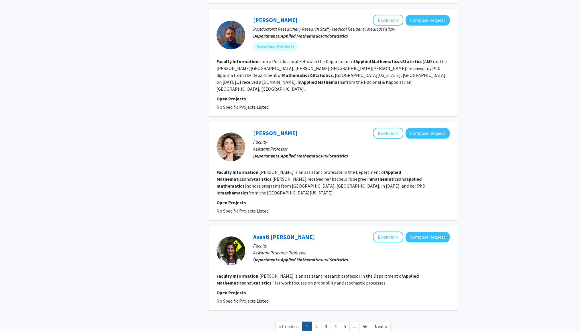
scroll to position [850, 0]
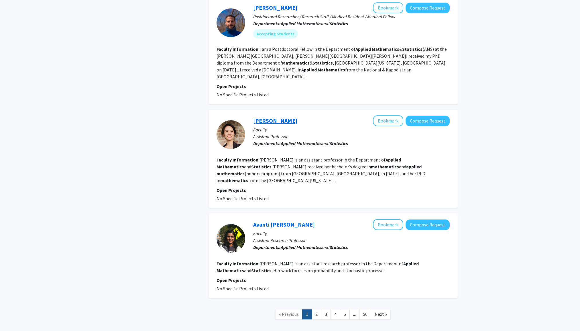
click at [269, 117] on link "Luaho Zhang" at bounding box center [275, 120] width 44 height 7
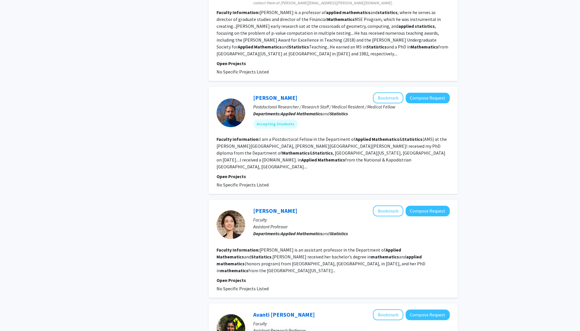
scroll to position [850, 0]
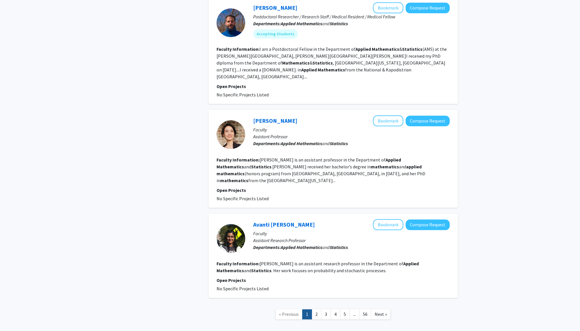
click at [312, 309] on link "1" at bounding box center [307, 314] width 10 height 10
click at [321, 309] on link "3" at bounding box center [326, 314] width 10 height 10
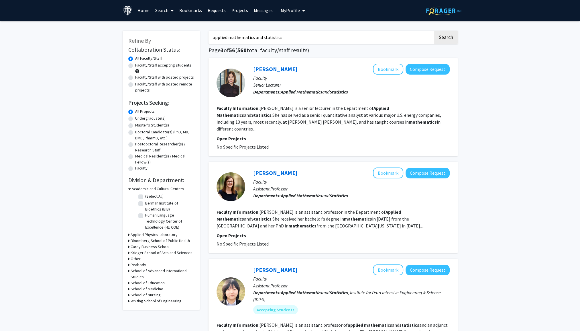
click at [158, 65] on label "Faculty/Staff accepting students" at bounding box center [163, 65] width 56 height 6
click at [139, 65] on input "Faculty/Staff accepting students" at bounding box center [137, 64] width 4 height 4
radio input "true"
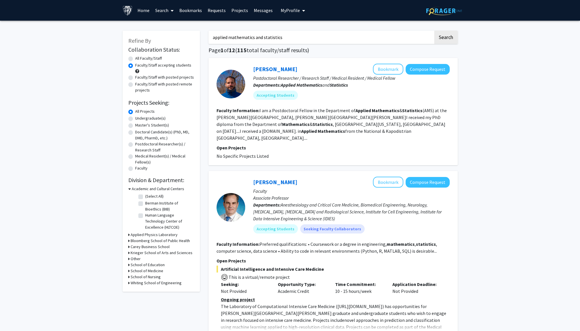
click at [161, 78] on label "Faculty/Staff with posted projects" at bounding box center [164, 77] width 59 height 6
click at [139, 78] on input "Faculty/Staff with posted projects" at bounding box center [137, 76] width 4 height 4
radio input "true"
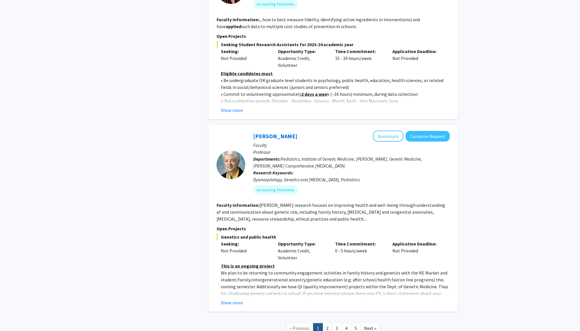
scroll to position [1442, 0]
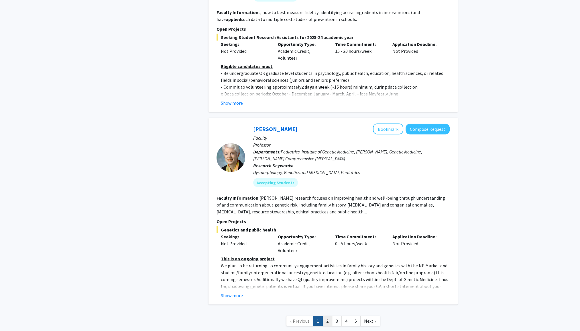
click at [328, 315] on link "2" at bounding box center [328, 320] width 10 height 10
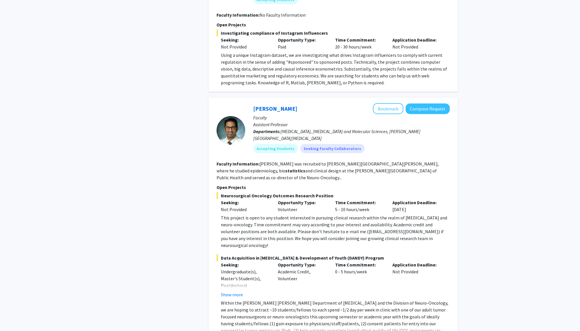
scroll to position [2046, 0]
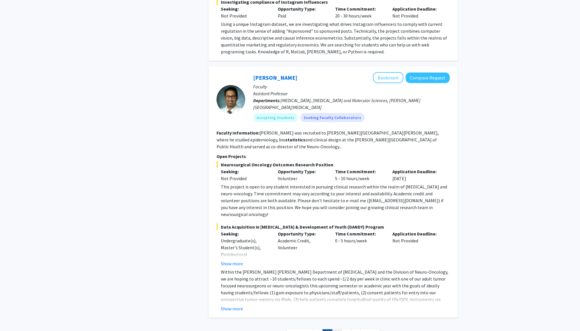
click at [337, 329] on link "3" at bounding box center [337, 334] width 10 height 10
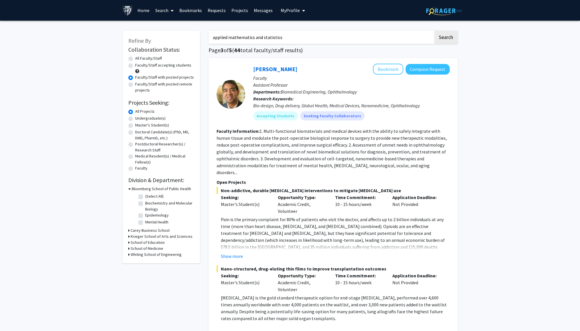
click at [145, 65] on label "Faculty/Staff accepting students" at bounding box center [163, 65] width 56 height 6
click at [139, 65] on input "Faculty/Staff accepting students" at bounding box center [137, 64] width 4 height 4
radio input "true"
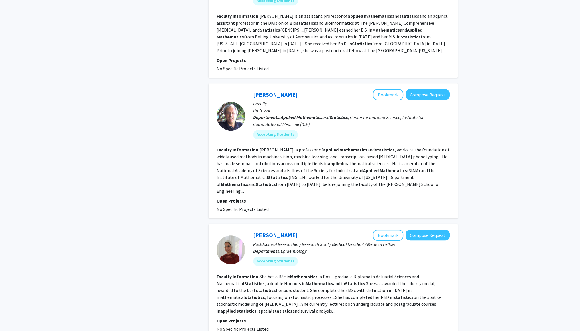
scroll to position [401, 0]
click at [257, 91] on link "[PERSON_NAME]" at bounding box center [275, 94] width 44 height 7
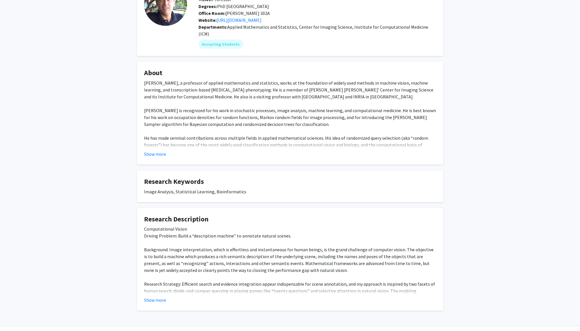
scroll to position [58, 0]
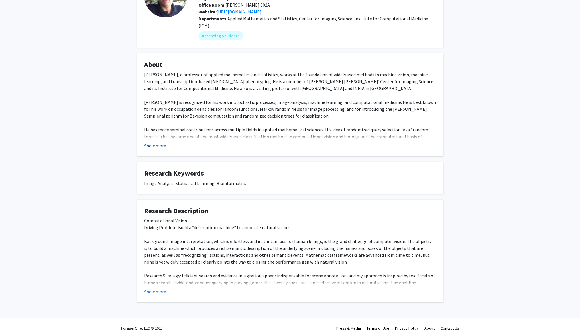
click at [150, 142] on button "Show more" at bounding box center [155, 145] width 22 height 7
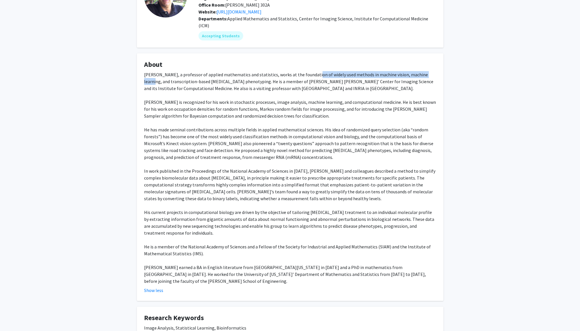
drag, startPoint x: 312, startPoint y: 65, endPoint x: 429, endPoint y: 70, distance: 117.6
click at [429, 71] on div "Donald Geman, a professor of applied mathematics and statistics, works at the f…" at bounding box center [290, 177] width 292 height 213
drag, startPoint x: 429, startPoint y: 70, endPoint x: 366, endPoint y: 94, distance: 67.7
click at [366, 94] on div "Donald Geman, a professor of applied mathematics and statistics, works at the f…" at bounding box center [290, 177] width 292 height 213
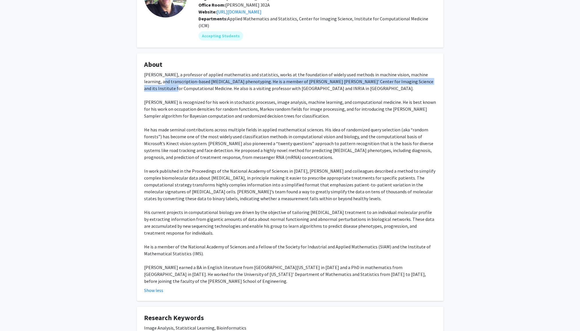
drag, startPoint x: 149, startPoint y: 73, endPoint x: 428, endPoint y: 74, distance: 279.1
click at [428, 74] on div "Donald Geman, a professor of applied mathematics and statistics, works at the f…" at bounding box center [290, 177] width 292 height 213
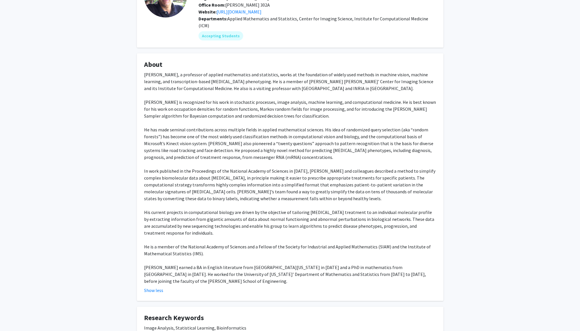
drag, startPoint x: 428, startPoint y: 74, endPoint x: 286, endPoint y: 93, distance: 143.6
click at [286, 93] on div "Donald Geman, a professor of applied mathematics and statistics, works at the f…" at bounding box center [290, 177] width 292 height 213
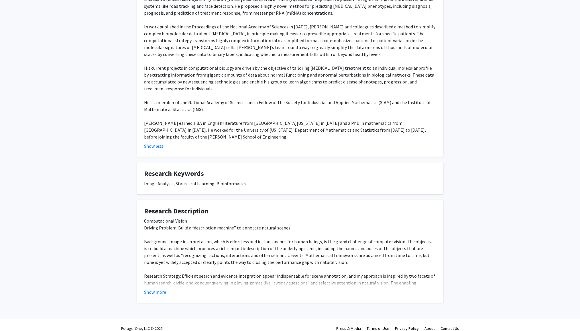
scroll to position [202, 0]
click at [158, 288] on button "Show more" at bounding box center [155, 291] width 22 height 7
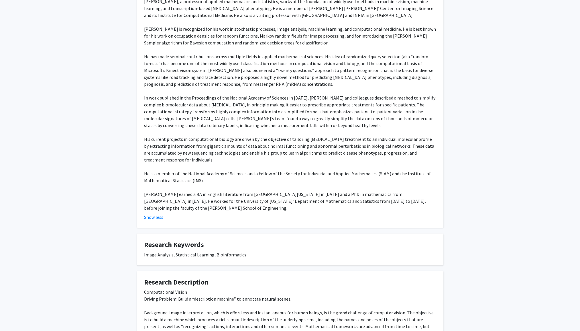
scroll to position [0, 0]
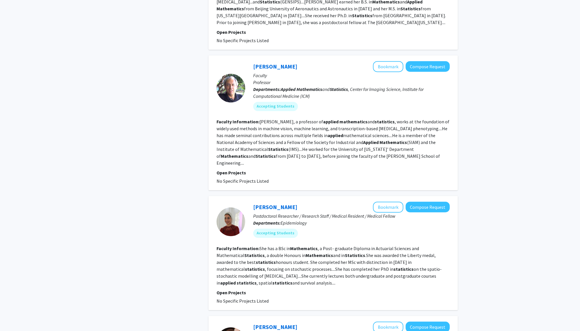
scroll to position [430, 0]
click at [264, 62] on link "[PERSON_NAME]" at bounding box center [275, 65] width 44 height 7
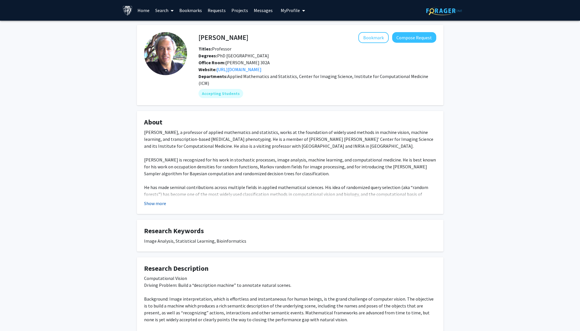
click at [158, 200] on button "Show more" at bounding box center [155, 203] width 22 height 7
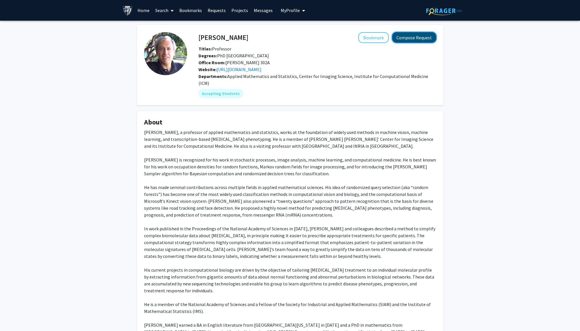
click at [408, 34] on button "Compose Request" at bounding box center [414, 37] width 44 height 11
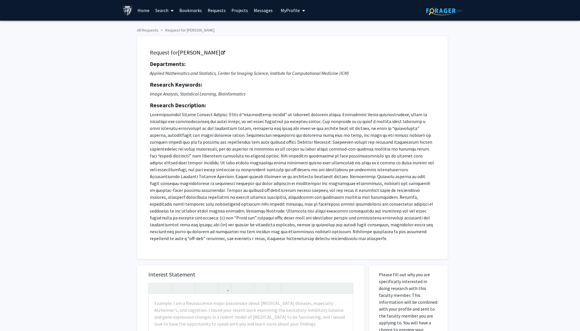
drag, startPoint x: 150, startPoint y: 115, endPoint x: 147, endPoint y: 115, distance: 3.2
click at [147, 115] on div "Request for Donald Geman Departments: Applied Mathematics and Statistics, Cente…" at bounding box center [292, 147] width 297 height 209
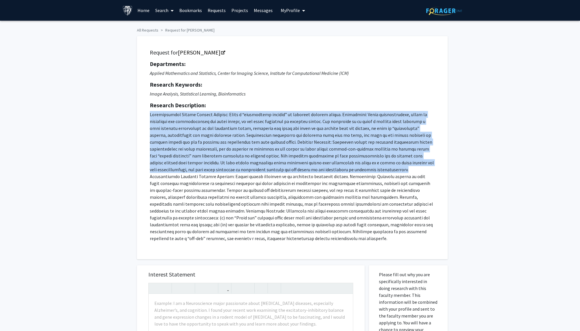
drag, startPoint x: 146, startPoint y: 114, endPoint x: 339, endPoint y: 167, distance: 200.2
click at [339, 167] on div "Request for Donald Geman Departments: Applied Mathematics and Statistics, Cente…" at bounding box center [292, 147] width 297 height 209
copy p "Computational Vision Driving Problem: Build a “description machine” to annotate…"
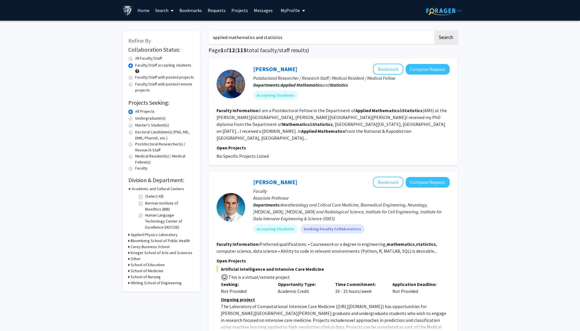
click at [158, 124] on label "Master's Student(s)" at bounding box center [152, 125] width 34 height 6
click at [139, 124] on input "Master's Student(s)" at bounding box center [137, 124] width 4 height 4
radio input "true"
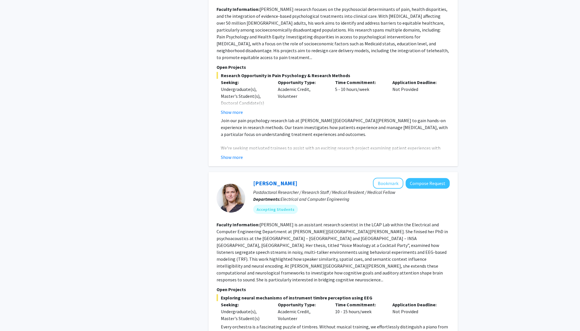
scroll to position [2149, 0]
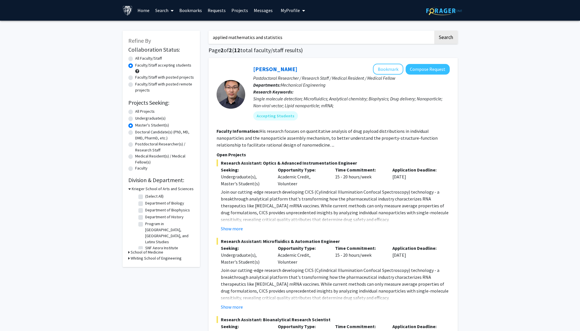
click at [154, 120] on label "Undergraduate(s)" at bounding box center [150, 118] width 30 height 6
click at [139, 119] on input "Undergraduate(s)" at bounding box center [137, 117] width 4 height 4
radio input "true"
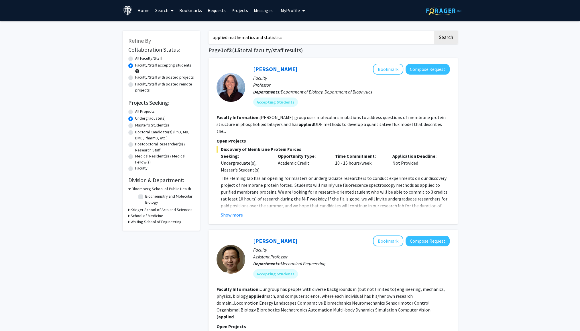
click at [148, 112] on label "All Projects" at bounding box center [144, 111] width 19 height 6
click at [139, 112] on input "All Projects" at bounding box center [137, 110] width 4 height 4
radio input "true"
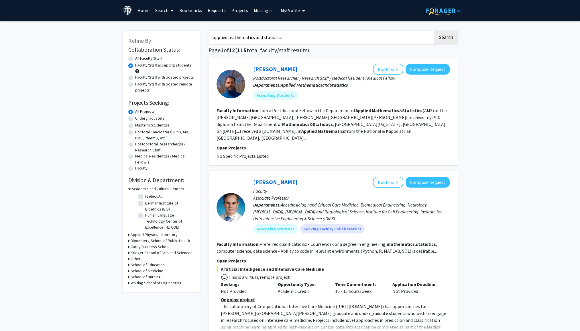
click at [156, 119] on label "Undergraduate(s)" at bounding box center [150, 118] width 30 height 6
click at [139, 119] on input "Undergraduate(s)" at bounding box center [137, 117] width 4 height 4
radio input "true"
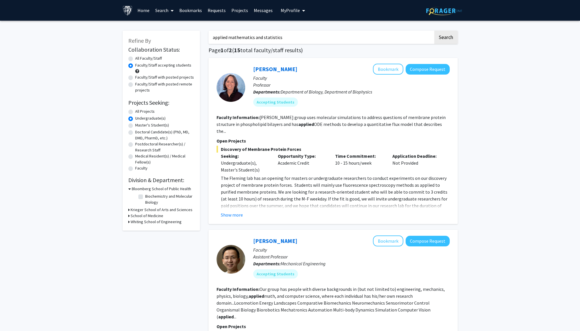
click at [147, 111] on label "All Projects" at bounding box center [144, 111] width 19 height 6
click at [139, 111] on input "All Projects" at bounding box center [137, 110] width 4 height 4
radio input "true"
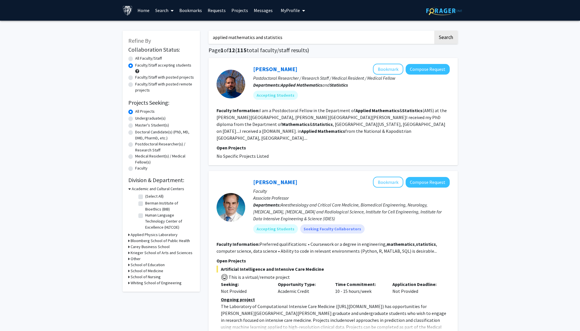
click at [149, 132] on label "Doctoral Candidate(s) (PhD, MD, DMD, PharmD, etc.)" at bounding box center [164, 135] width 59 height 12
click at [139, 132] on input "Doctoral Candidate(s) (PhD, MD, DMD, PharmD, etc.)" at bounding box center [137, 131] width 4 height 4
radio input "true"
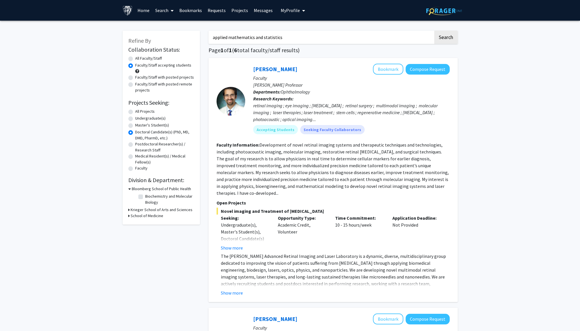
click at [145, 145] on label "Postdoctoral Researcher(s) / Research Staff" at bounding box center [164, 147] width 59 height 12
click at [139, 145] on input "Postdoctoral Researcher(s) / Research Staff" at bounding box center [137, 143] width 4 height 4
radio input "true"
click at [142, 155] on label "Medical Resident(s) / Medical Fellow(s)" at bounding box center [164, 159] width 59 height 12
click at [139, 155] on input "Medical Resident(s) / Medical Fellow(s)" at bounding box center [137, 155] width 4 height 4
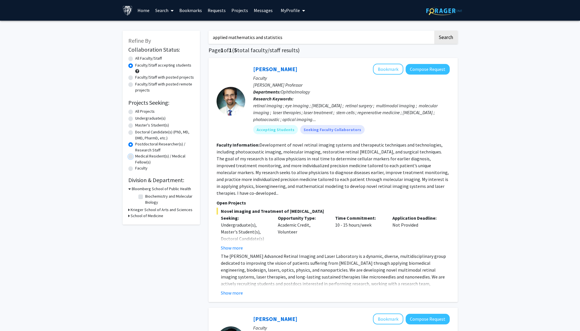
radio input "true"
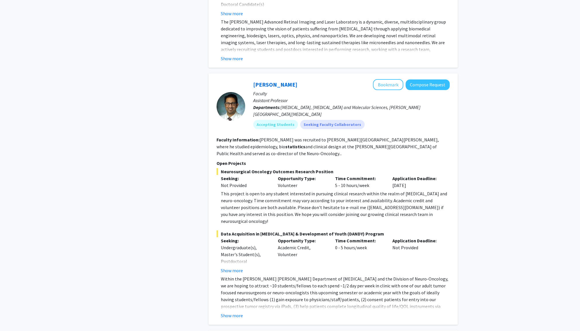
scroll to position [44, 0]
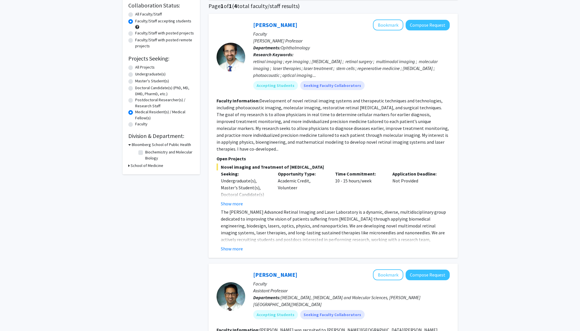
click at [142, 125] on label "Faculty" at bounding box center [141, 124] width 12 height 6
click at [139, 125] on input "Faculty" at bounding box center [137, 123] width 4 height 4
radio input "true"
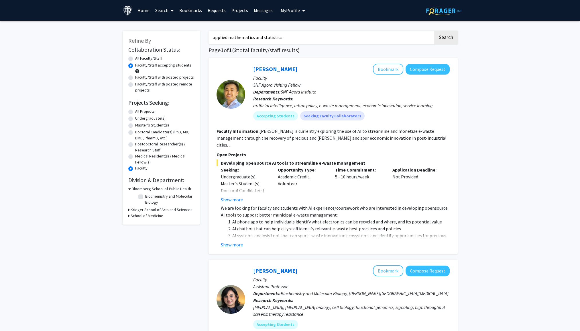
click at [149, 132] on label "Doctoral Candidate(s) (PhD, MD, DMD, PharmD, etc.)" at bounding box center [164, 135] width 59 height 12
click at [139, 132] on input "Doctoral Candidate(s) (PhD, MD, DMD, PharmD, etc.)" at bounding box center [137, 131] width 4 height 4
radio input "true"
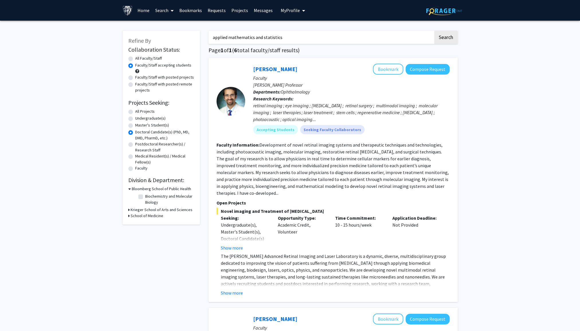
click at [151, 119] on label "Undergraduate(s)" at bounding box center [150, 118] width 30 height 6
click at [139, 119] on input "Undergraduate(s)" at bounding box center [137, 117] width 4 height 4
radio input "true"
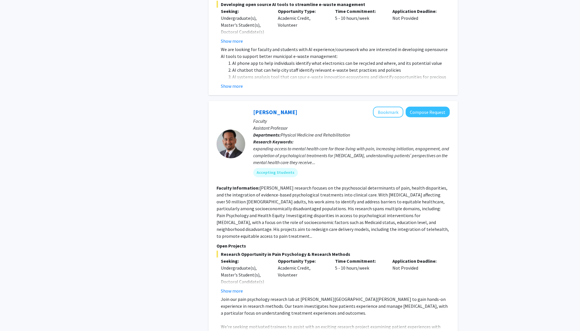
scroll to position [2035, 0]
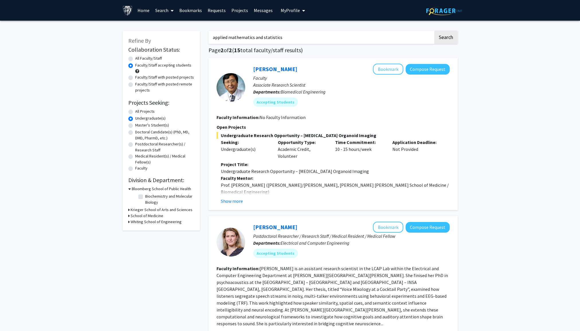
click at [148, 114] on label "All Projects" at bounding box center [144, 111] width 19 height 6
click at [139, 112] on input "All Projects" at bounding box center [137, 110] width 4 height 4
radio input "true"
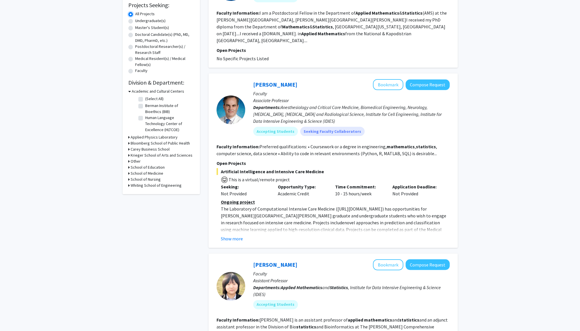
scroll to position [29, 0]
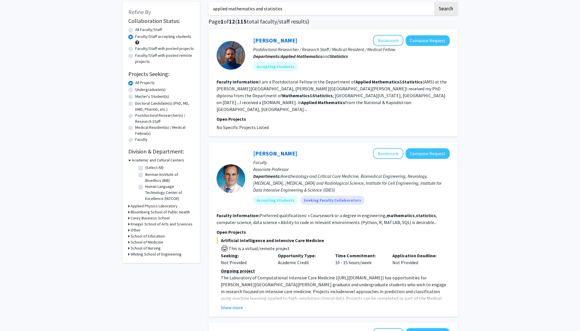
click at [141, 95] on label "Master's Student(s)" at bounding box center [152, 96] width 34 height 6
click at [139, 95] on input "Master's Student(s)" at bounding box center [137, 95] width 4 height 4
radio input "true"
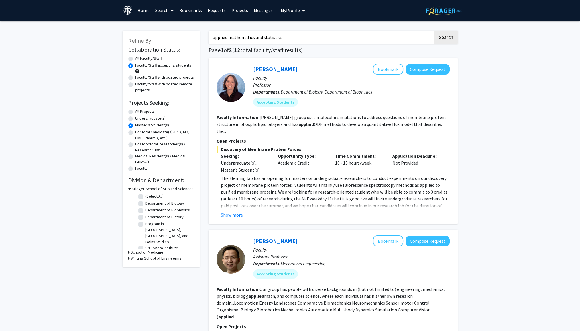
click at [146, 111] on label "All Projects" at bounding box center [144, 111] width 19 height 6
click at [139, 111] on input "All Projects" at bounding box center [137, 110] width 4 height 4
radio input "true"
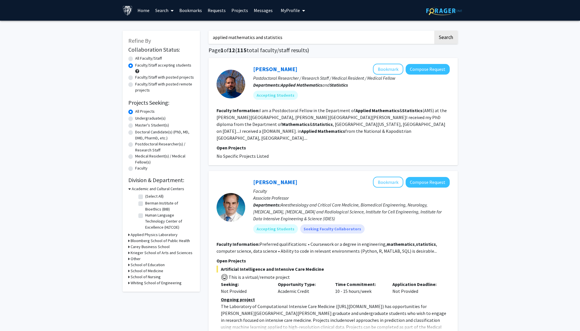
click at [150, 190] on h3 "Academic and Cultural Centers" at bounding box center [158, 189] width 52 height 6
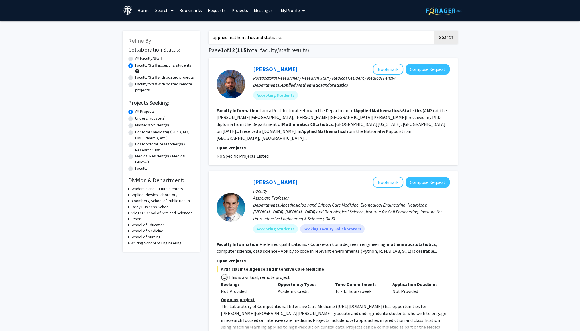
click at [168, 245] on h3 "Whiting School of Engineering" at bounding box center [156, 243] width 51 height 6
click at [161, 257] on label "Applied Mathematics and Statistics" at bounding box center [169, 260] width 48 height 12
click at [149, 257] on input "Applied Mathematics and Statistics" at bounding box center [147, 256] width 4 height 4
checkbox input "true"
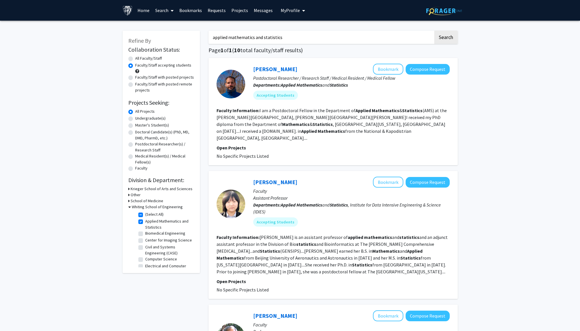
click at [150, 126] on label "Master's Student(s)" at bounding box center [152, 125] width 34 height 6
click at [139, 126] on input "Master's Student(s)" at bounding box center [137, 124] width 4 height 4
radio input "true"
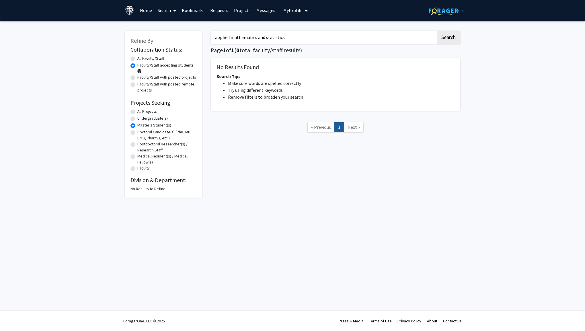
click at [147, 118] on label "Undergraduate(s)" at bounding box center [152, 118] width 30 height 6
click at [141, 118] on input "Undergraduate(s)" at bounding box center [139, 117] width 4 height 4
radio input "true"
click at [145, 113] on label "All Projects" at bounding box center [146, 111] width 19 height 6
click at [141, 112] on input "All Projects" at bounding box center [139, 110] width 4 height 4
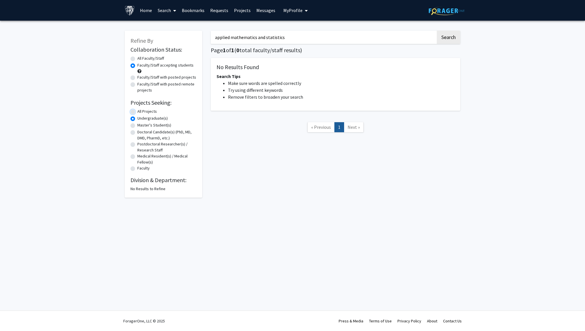
radio input "true"
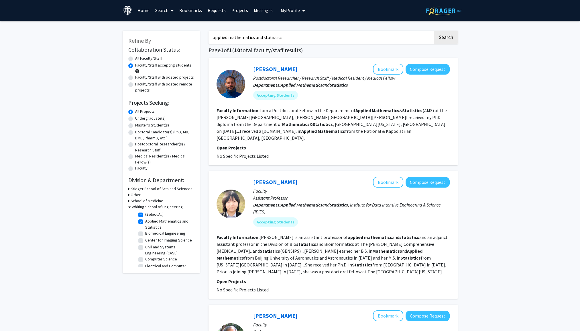
click at [150, 58] on label "All Faculty/Staff" at bounding box center [148, 58] width 27 height 6
click at [139, 58] on input "All Faculty/Staff" at bounding box center [137, 57] width 4 height 4
radio input "true"
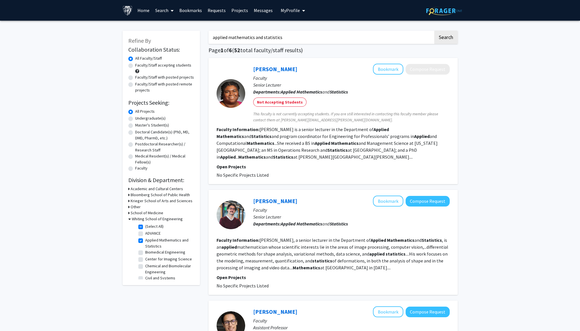
click at [149, 124] on label "Master's Student(s)" at bounding box center [152, 125] width 34 height 6
click at [139, 124] on input "Master's Student(s)" at bounding box center [137, 124] width 4 height 4
radio input "true"
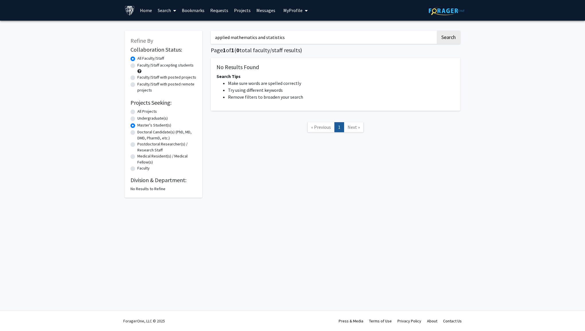
click at [148, 121] on label "Undergraduate(s)" at bounding box center [152, 118] width 30 height 6
click at [141, 119] on input "Undergraduate(s)" at bounding box center [139, 117] width 4 height 4
radio input "true"
click at [148, 114] on label "All Projects" at bounding box center [146, 111] width 19 height 6
click at [141, 112] on input "All Projects" at bounding box center [139, 110] width 4 height 4
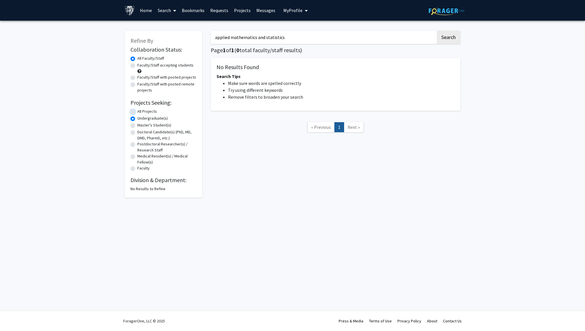
radio input "true"
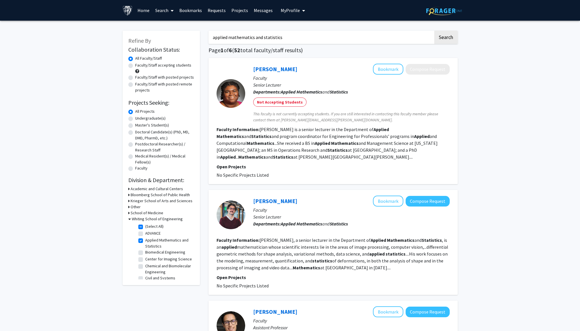
click at [155, 70] on div "Faculty/Staff accepting students" at bounding box center [161, 68] width 66 height 12
click at [152, 65] on label "Faculty/Staff accepting students" at bounding box center [163, 65] width 56 height 6
click at [139, 65] on input "Faculty/Staff accepting students" at bounding box center [137, 64] width 4 height 4
radio input "true"
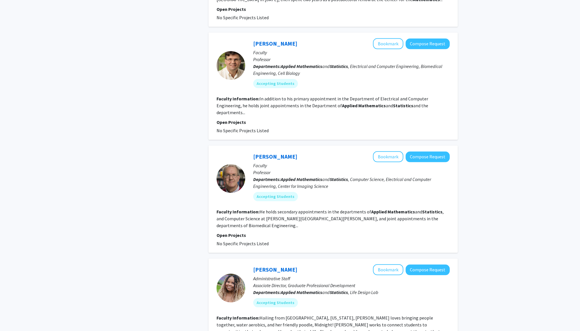
scroll to position [774, 0]
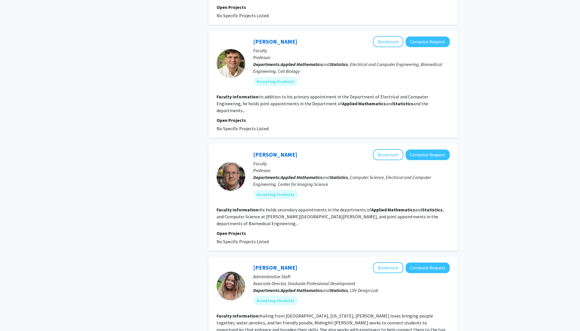
click at [236, 162] on div at bounding box center [231, 176] width 29 height 29
click at [272, 151] on link "Jerry Prince" at bounding box center [275, 154] width 44 height 7
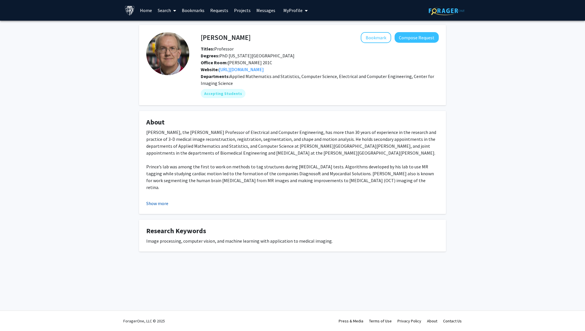
click at [157, 206] on button "Show more" at bounding box center [157, 203] width 22 height 7
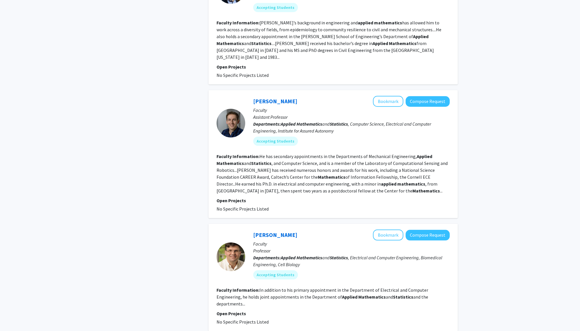
scroll to position [549, 0]
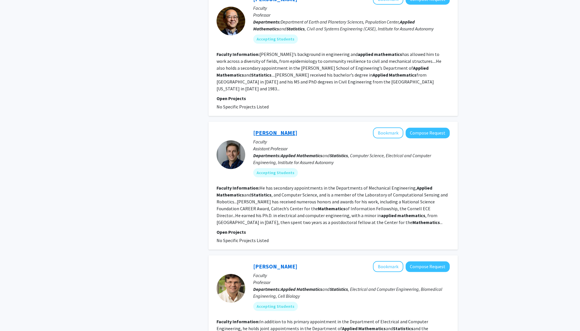
click at [264, 129] on link "Enrique Mallada" at bounding box center [275, 132] width 44 height 7
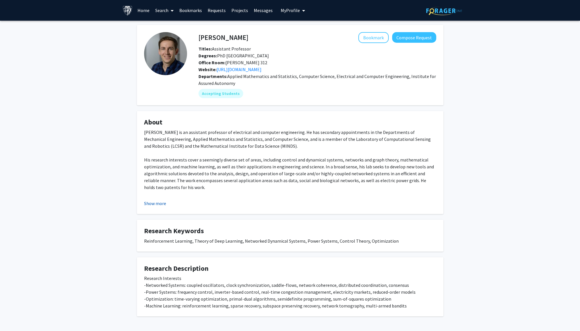
click at [161, 202] on button "Show more" at bounding box center [155, 203] width 22 height 7
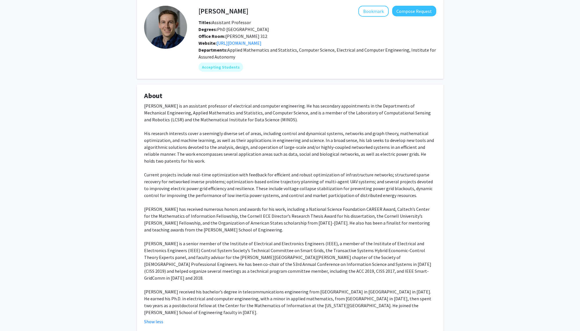
scroll to position [29, 0]
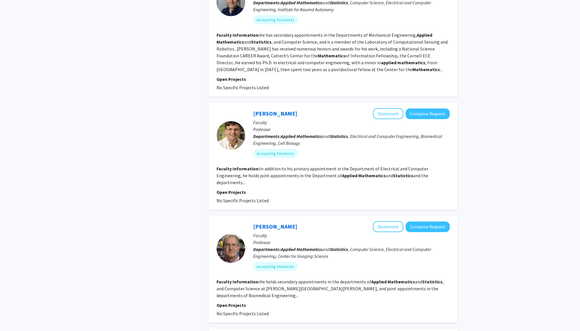
scroll to position [692, 0]
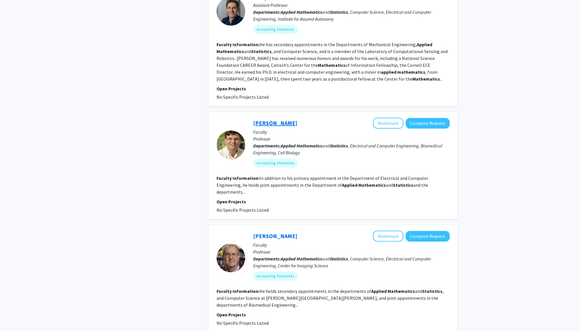
click at [270, 119] on link "Pablo Iglesias" at bounding box center [275, 122] width 44 height 7
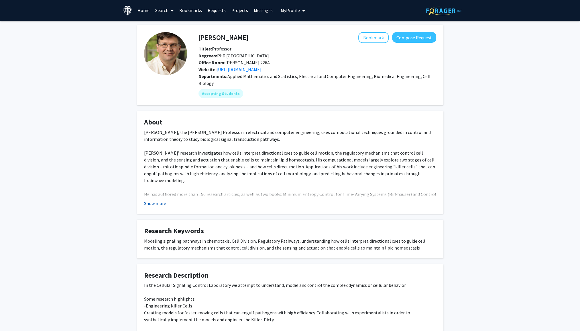
click at [146, 205] on button "Show more" at bounding box center [155, 203] width 22 height 7
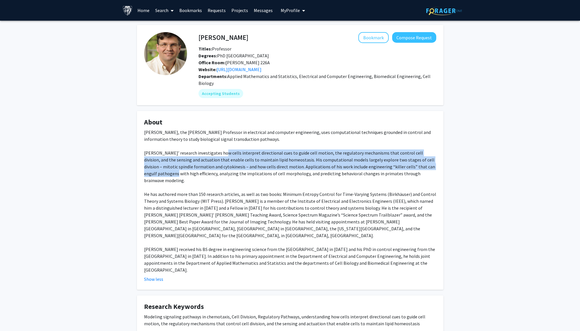
drag, startPoint x: 219, startPoint y: 151, endPoint x: 436, endPoint y: 164, distance: 216.5
click at [436, 164] on div "Pablo Iglesias, the Edward J. Schaefer Professor in electrical and computer eng…" at bounding box center [290, 201] width 292 height 144
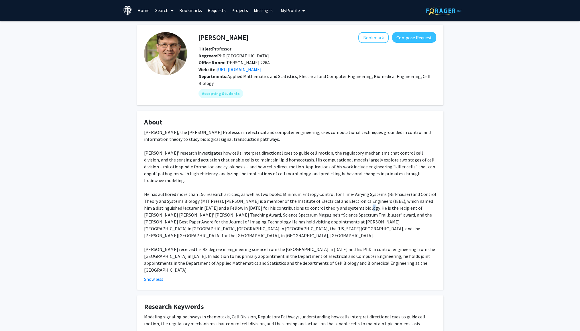
drag, startPoint x: 436, startPoint y: 164, endPoint x: 363, endPoint y: 200, distance: 80.9
click at [363, 200] on div "Pablo Iglesias, the Edward J. Schaefer Professor in electrical and computer eng…" at bounding box center [290, 201] width 292 height 144
drag, startPoint x: 363, startPoint y: 200, endPoint x: 427, endPoint y: 172, distance: 70.2
click at [425, 175] on div "Pablo Iglesias, the Edward J. Schaefer Professor in electrical and computer eng…" at bounding box center [290, 201] width 292 height 144
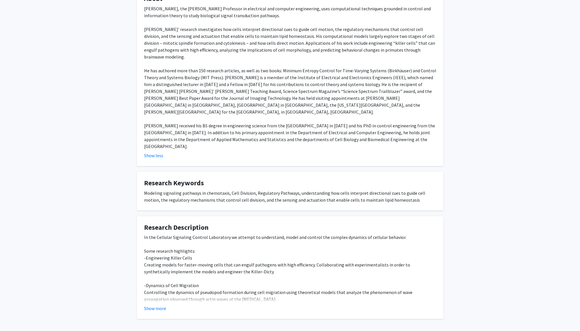
scroll to position [126, 0]
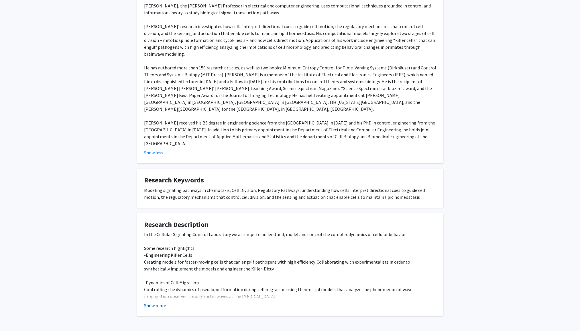
click at [149, 302] on button "Show more" at bounding box center [155, 305] width 22 height 7
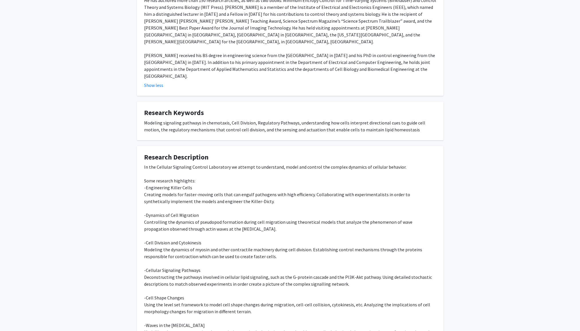
scroll to position [236, 0]
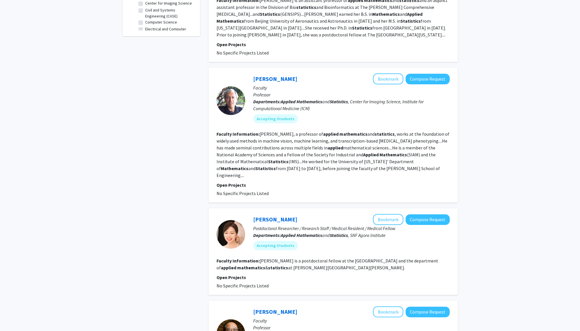
scroll to position [258, 0]
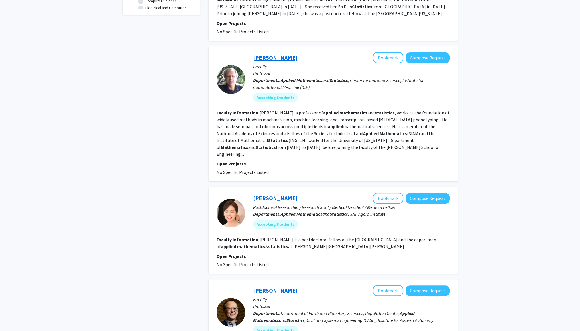
click at [277, 54] on link "[PERSON_NAME]" at bounding box center [275, 57] width 44 height 7
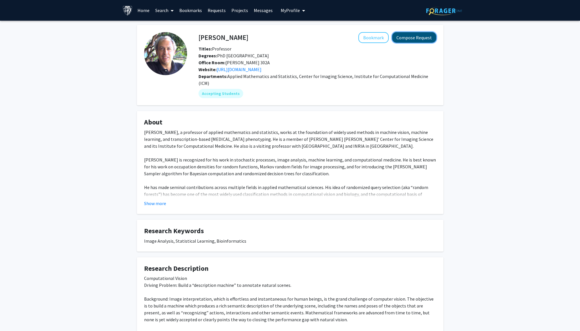
click at [409, 34] on button "Compose Request" at bounding box center [414, 37] width 44 height 11
drag, startPoint x: 243, startPoint y: 38, endPoint x: 199, endPoint y: 38, distance: 43.3
click at [199, 38] on div "Donald Geman Bookmark Compose Request" at bounding box center [317, 37] width 246 height 11
copy h4 "[PERSON_NAME]"
click at [418, 33] on button "Compose Request" at bounding box center [414, 37] width 44 height 11
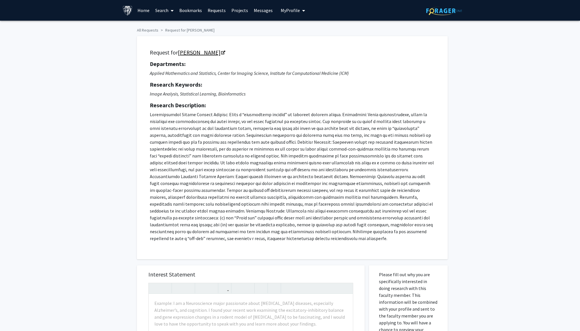
click at [200, 50] on link "[PERSON_NAME]" at bounding box center [201, 52] width 47 height 7
